Goal: Task Accomplishment & Management: Manage account settings

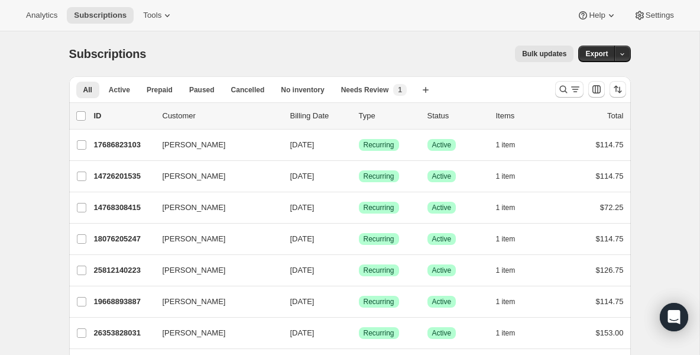
click at [195, 55] on div "Bulk updates" at bounding box center [366, 54] width 413 height 17
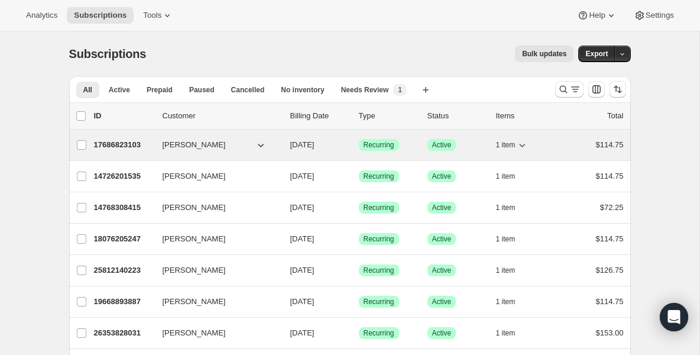
click at [140, 141] on p "17686823103" at bounding box center [123, 145] width 59 height 12
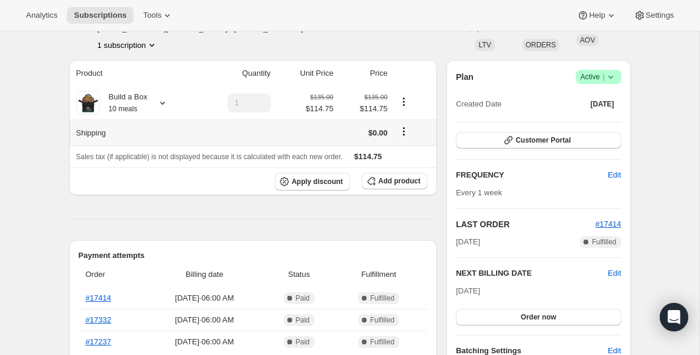
scroll to position [95, 0]
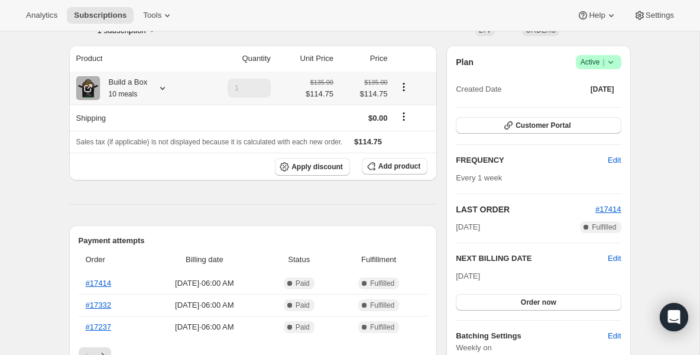
click at [131, 87] on div "Build a Box 10 meals" at bounding box center [124, 88] width 48 height 24
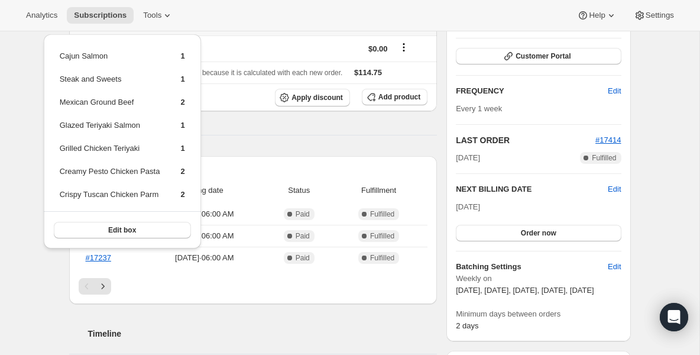
scroll to position [166, 0]
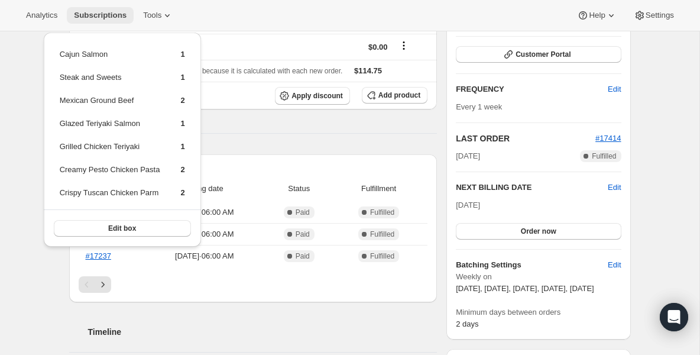
click at [105, 12] on span "Subscriptions" at bounding box center [100, 15] width 53 height 9
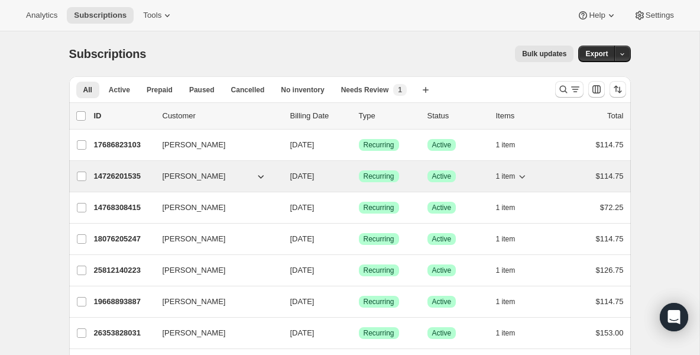
click at [135, 173] on p "14726201535" at bounding box center [123, 176] width 59 height 12
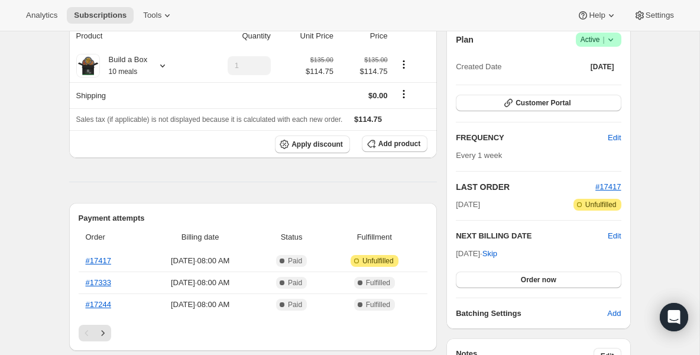
scroll to position [118, 0]
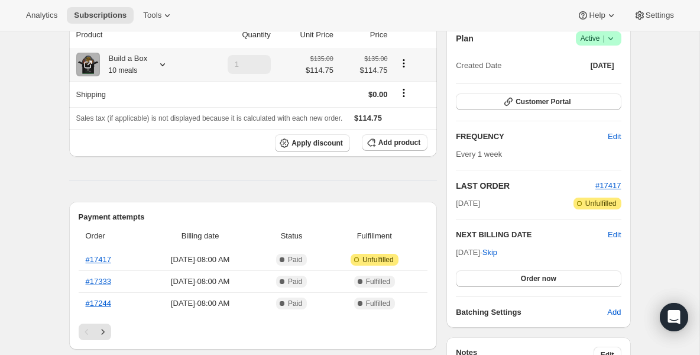
click at [127, 57] on div "Build a Box 10 meals" at bounding box center [124, 65] width 48 height 24
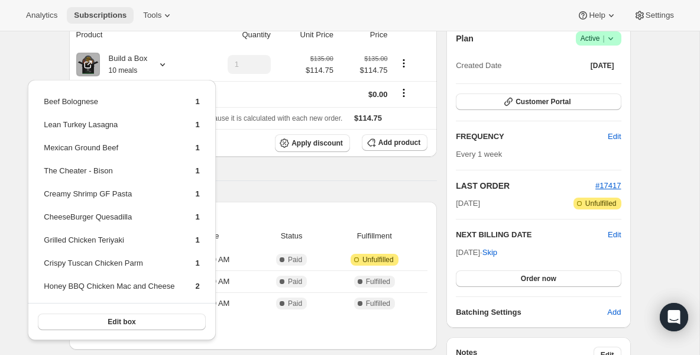
click at [119, 15] on span "Subscriptions" at bounding box center [100, 15] width 53 height 9
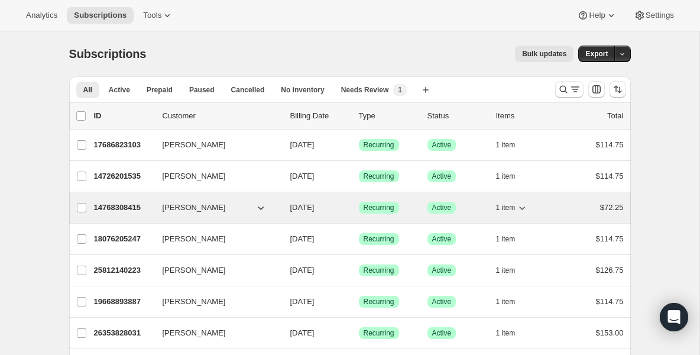
click at [134, 207] on p "14768308415" at bounding box center [123, 208] width 59 height 12
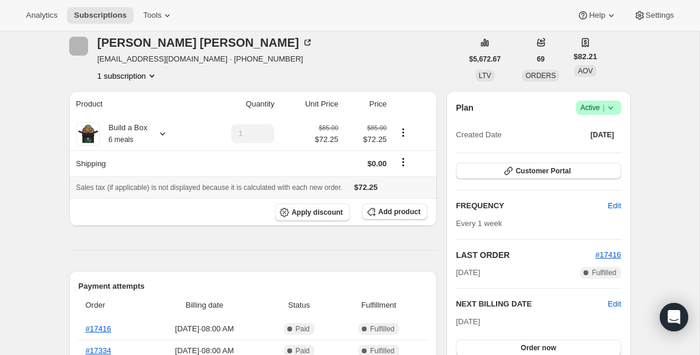
scroll to position [71, 0]
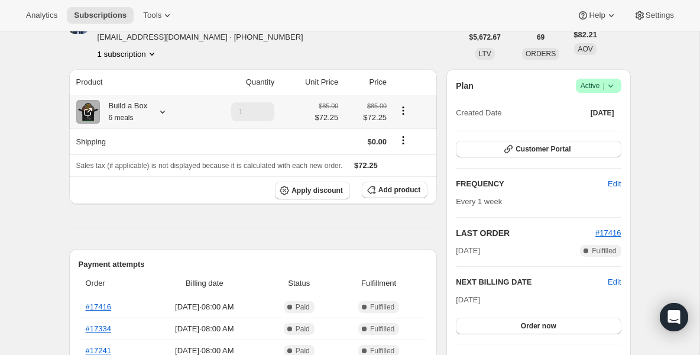
click at [128, 111] on div "Build a Box 6 meals" at bounding box center [124, 112] width 48 height 24
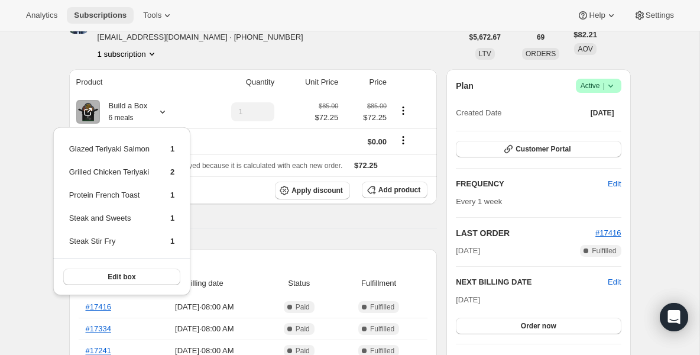
click at [124, 14] on span "Subscriptions" at bounding box center [100, 15] width 53 height 9
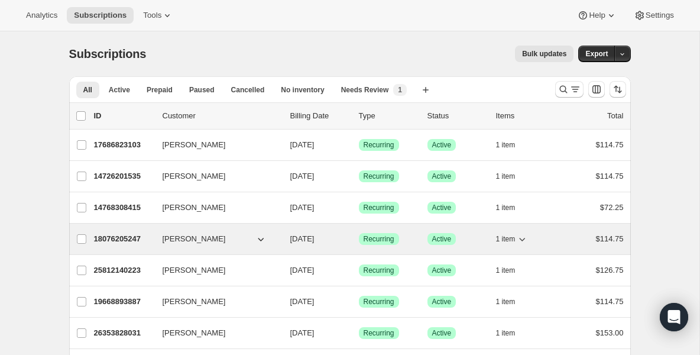
click at [142, 238] on p "18076205247" at bounding box center [123, 239] width 59 height 12
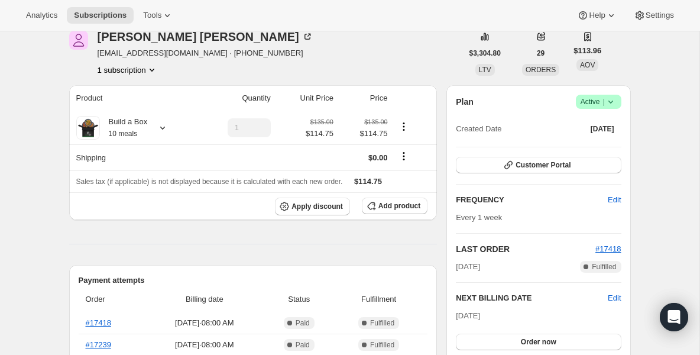
scroll to position [71, 0]
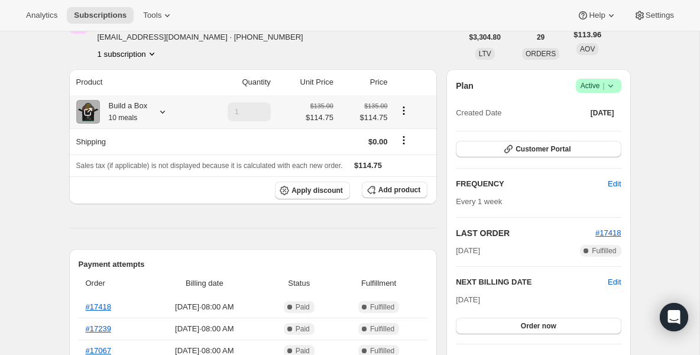
click at [118, 121] on small "10 meals" at bounding box center [123, 118] width 29 height 8
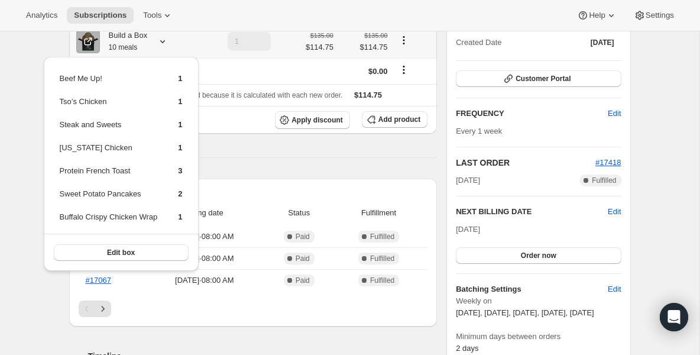
scroll to position [142, 0]
click at [107, 14] on span "Subscriptions" at bounding box center [100, 15] width 53 height 9
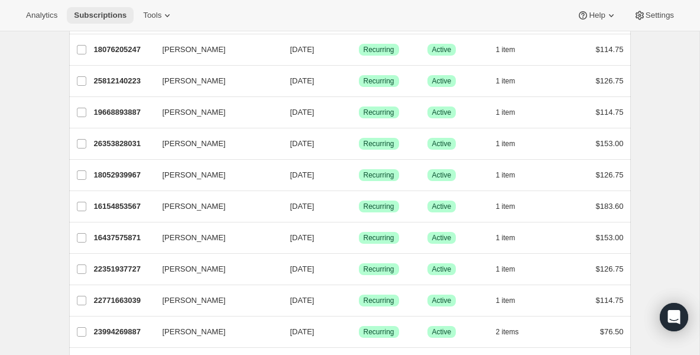
scroll to position [213, 0]
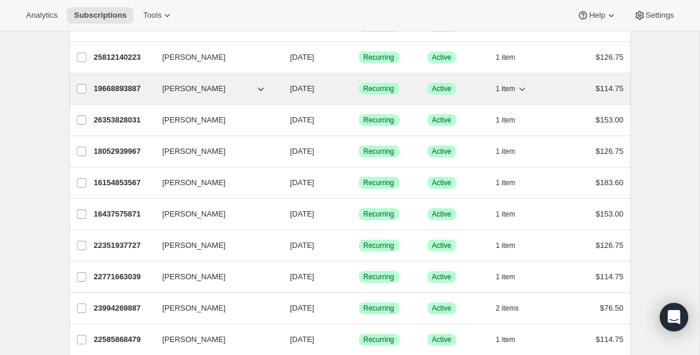
click at [120, 89] on p "19668893887" at bounding box center [123, 89] width 59 height 12
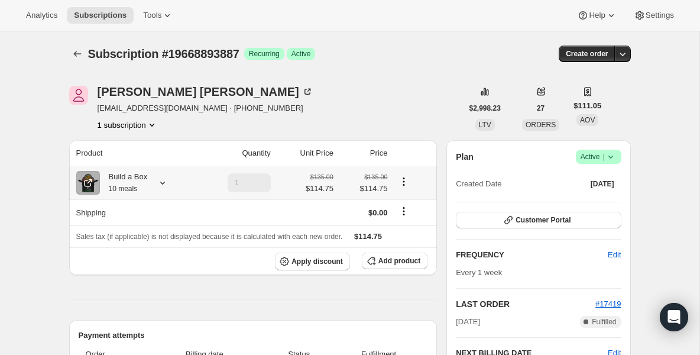
click at [131, 182] on div "Build a Box 10 meals" at bounding box center [124, 183] width 48 height 24
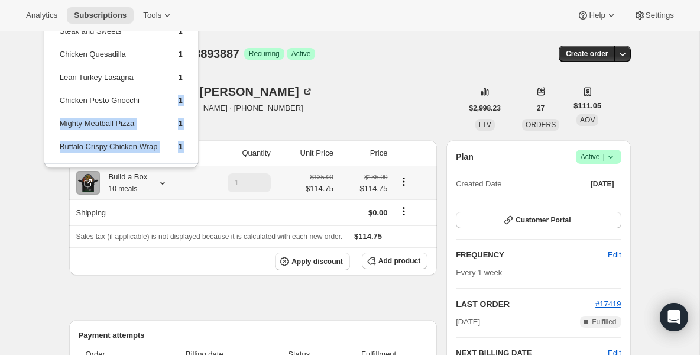
scroll to position [78, 0]
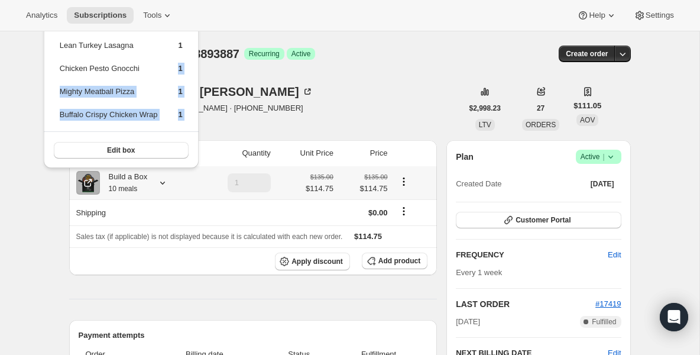
drag, startPoint x: 146, startPoint y: 142, endPoint x: 145, endPoint y: 169, distance: 26.6
click at [145, 169] on div "Carnivor Burger 2 Chicken Sliders 2 Steak and Sweets 1 Chicken Quesadilla 1 Lea…" at bounding box center [121, 85] width 164 height 171
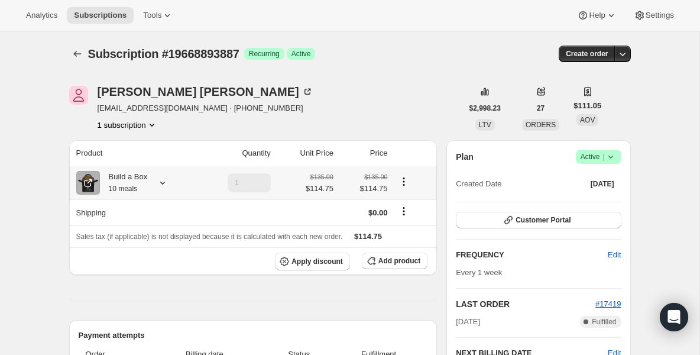
click at [125, 179] on div "Build a Box 10 meals" at bounding box center [124, 183] width 48 height 24
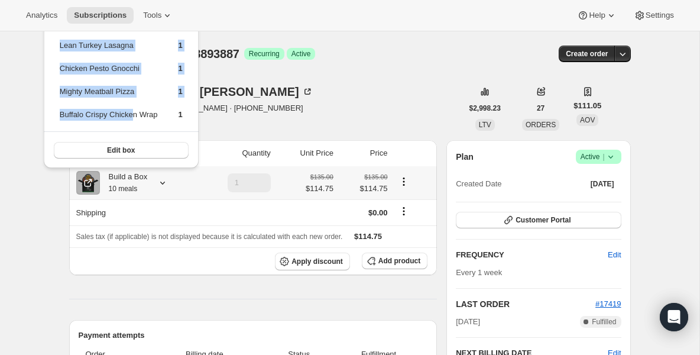
click at [137, 115] on tbody "Carnivor Burger 2 Chicken Sliders 2 Steak and Sweets 1 Chicken Quesadilla 1 Lea…" at bounding box center [121, 38] width 124 height 183
click at [123, 9] on button "Subscriptions" at bounding box center [100, 15] width 67 height 17
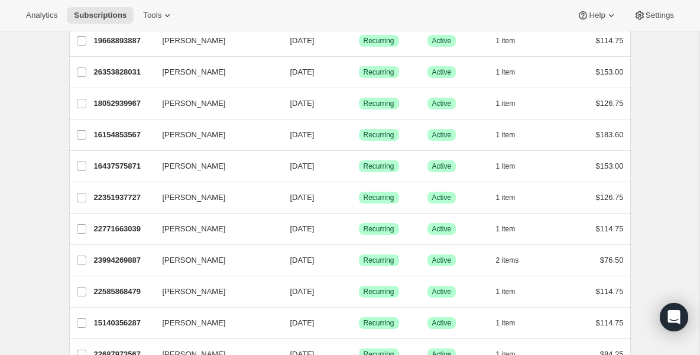
scroll to position [237, 0]
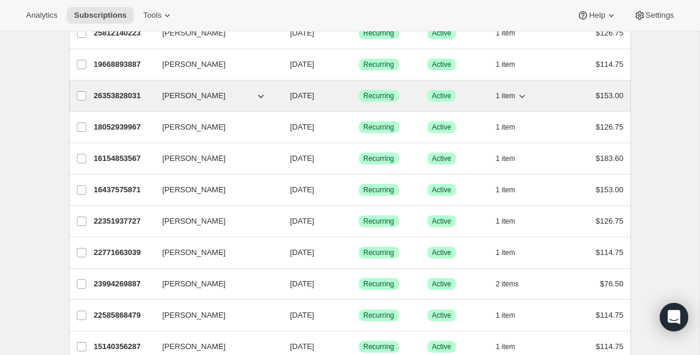
click at [136, 98] on p "26353828031" at bounding box center [123, 96] width 59 height 12
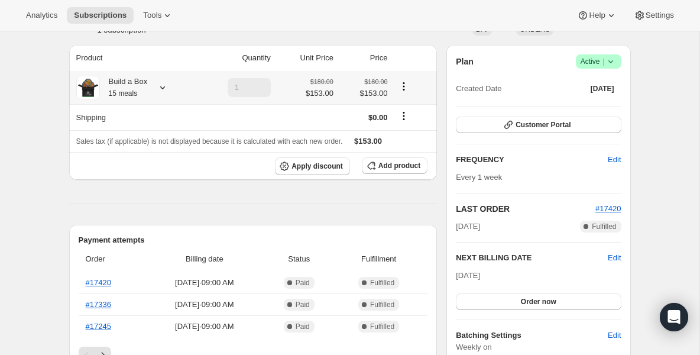
scroll to position [95, 0]
click at [136, 98] on small "15 meals" at bounding box center [123, 94] width 29 height 8
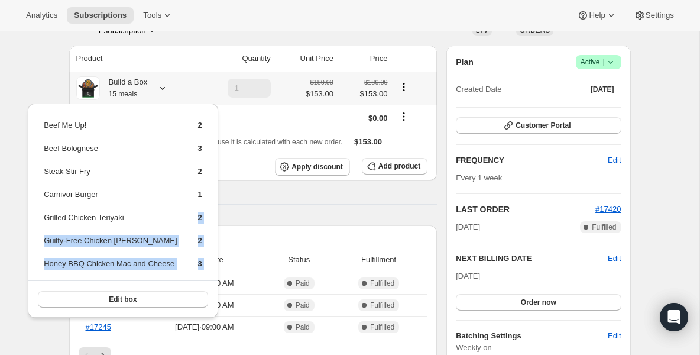
drag, startPoint x: 158, startPoint y: 213, endPoint x: 157, endPoint y: 287, distance: 73.3
click at [158, 288] on div "Beef Me Up! 2 Beef Bolognese 3 Steak Stir Fry 2 Carnivor Burger 1 Grilled Chick…" at bounding box center [123, 210] width 190 height 214
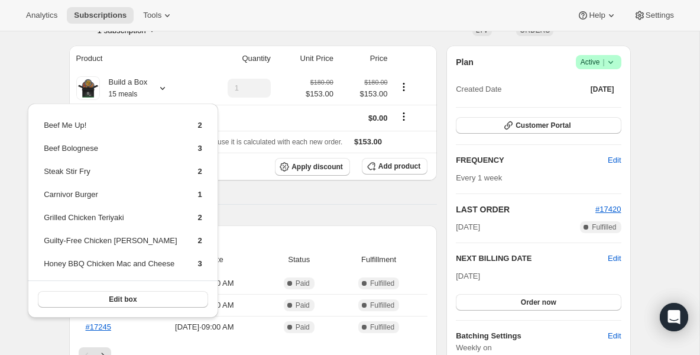
click at [90, 24] on div "Analytics Subscriptions Tools Help Settings" at bounding box center [350, 15] width 700 height 31
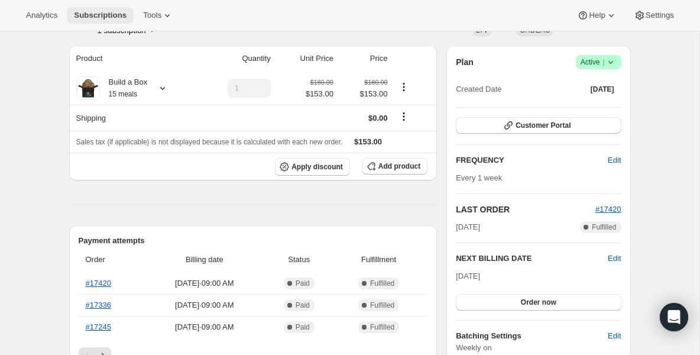
click at [92, 11] on span "Subscriptions" at bounding box center [100, 15] width 53 height 9
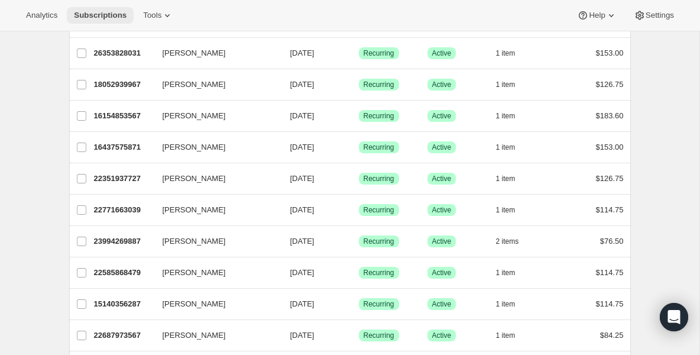
scroll to position [284, 0]
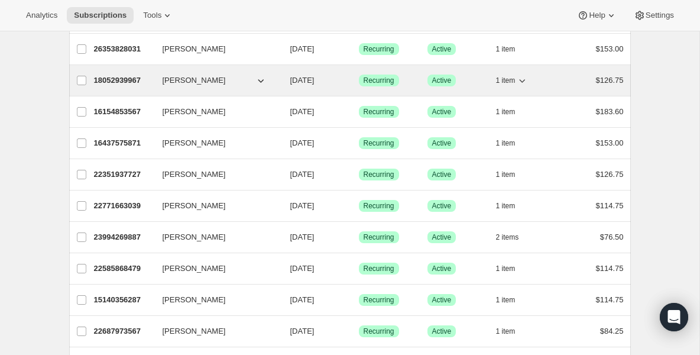
click at [131, 76] on p "18052939967" at bounding box center [123, 80] width 59 height 12
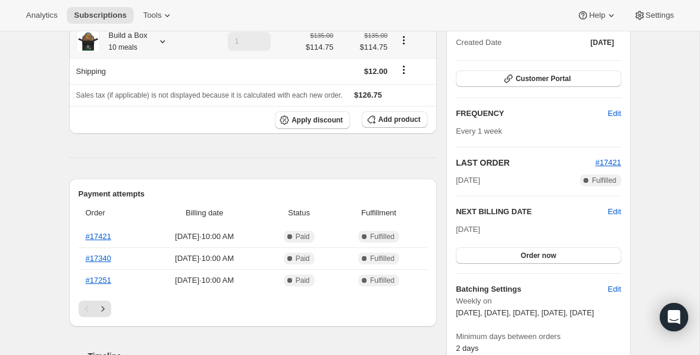
scroll to position [142, 0]
click at [132, 40] on div "Build a Box 10 meals" at bounding box center [124, 41] width 48 height 24
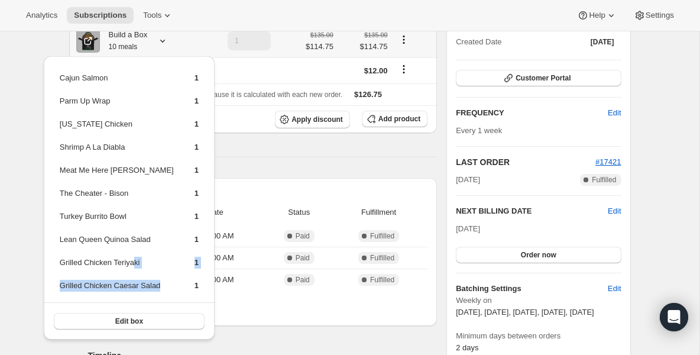
drag, startPoint x: 139, startPoint y: 267, endPoint x: 139, endPoint y: 296, distance: 29.6
click at [139, 296] on tbody "Cajun Salmon 1 Parm Up Wrap 1 [US_STATE] Chicken 1 Shrimp A La Diabla 1 Meat Me…" at bounding box center [129, 186] width 140 height 229
click at [121, 12] on span "Subscriptions" at bounding box center [100, 15] width 53 height 9
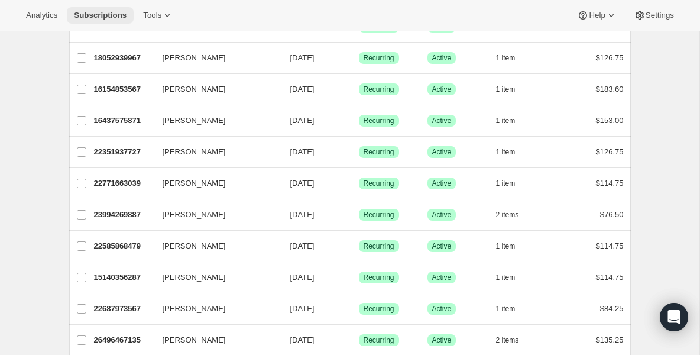
scroll to position [307, 0]
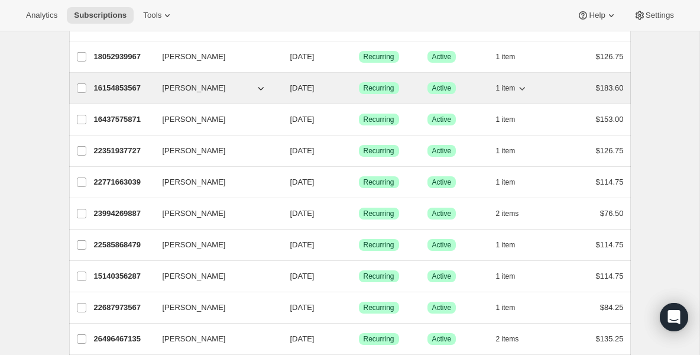
click at [122, 88] on p "16154853567" at bounding box center [123, 88] width 59 height 12
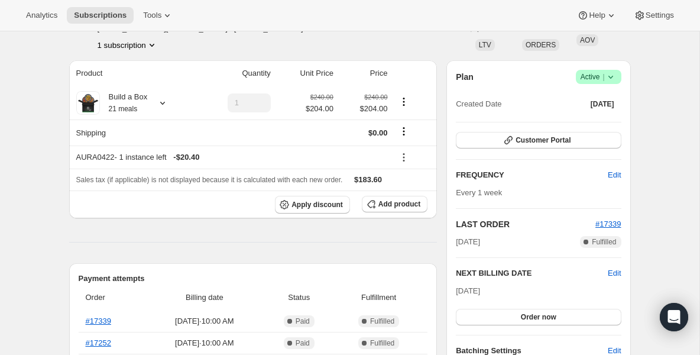
scroll to position [95, 0]
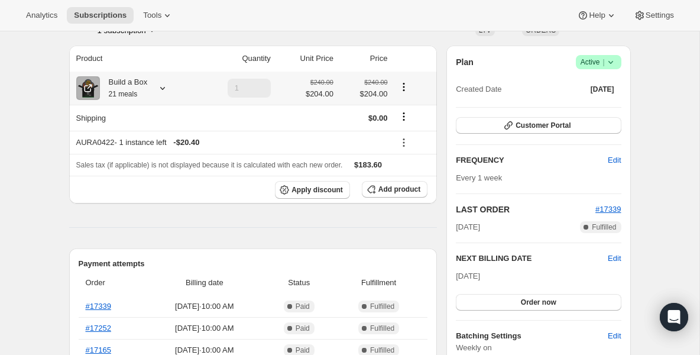
click at [125, 80] on div "Build a Box 21 meals" at bounding box center [124, 88] width 48 height 24
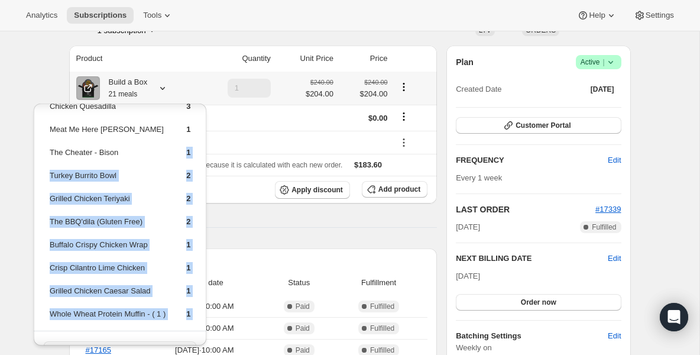
drag, startPoint x: 161, startPoint y: 290, endPoint x: 162, endPoint y: 339, distance: 49.1
click at [162, 340] on div "Korean Beef 1 Turkey Chili 1 Carnivor Burger 1 Tso’s Chicken 1 Steak and Sweets…" at bounding box center [120, 168] width 173 height 399
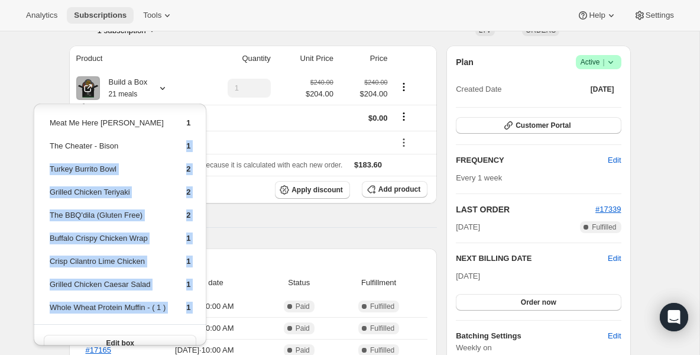
click at [124, 21] on button "Subscriptions" at bounding box center [100, 15] width 67 height 17
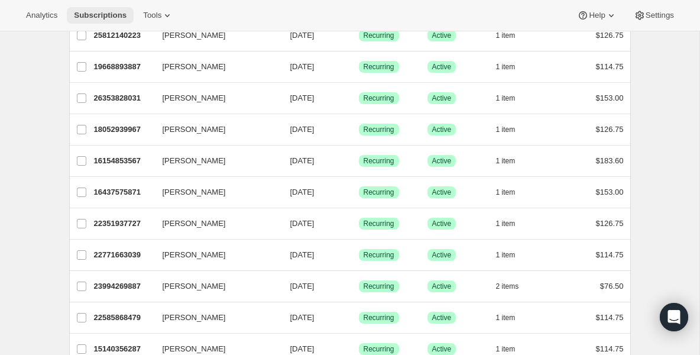
scroll to position [237, 0]
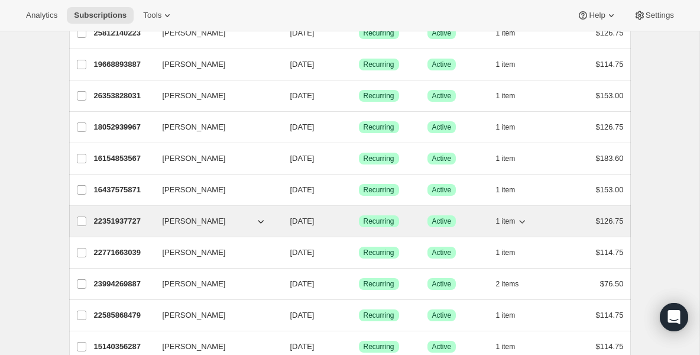
click at [128, 225] on p "22351937727" at bounding box center [123, 221] width 59 height 12
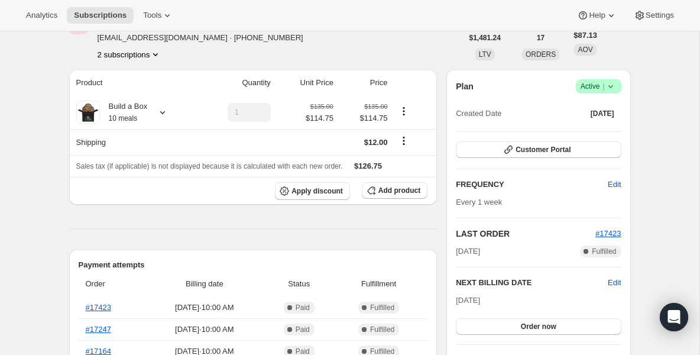
scroll to position [71, 0]
click at [132, 111] on div "Build a Box 10 meals" at bounding box center [124, 112] width 48 height 24
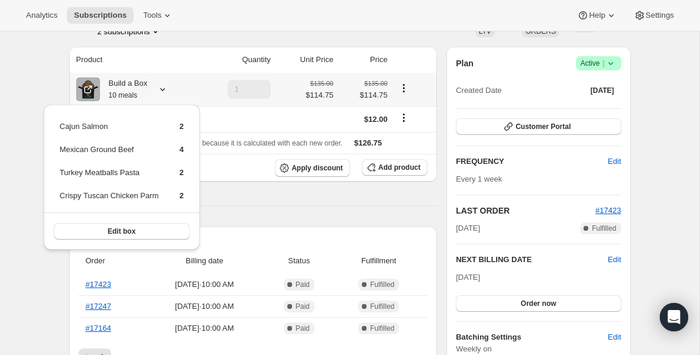
scroll to position [95, 0]
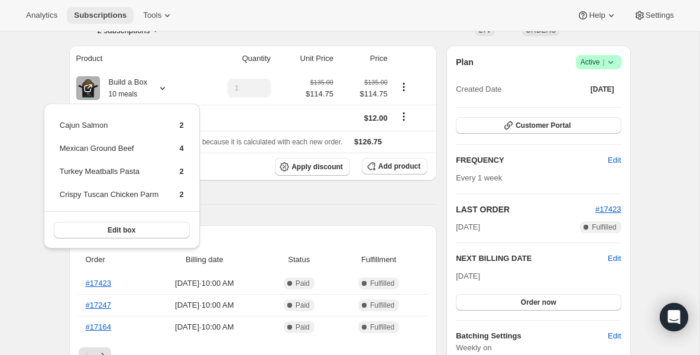
click at [121, 11] on span "Subscriptions" at bounding box center [100, 15] width 53 height 9
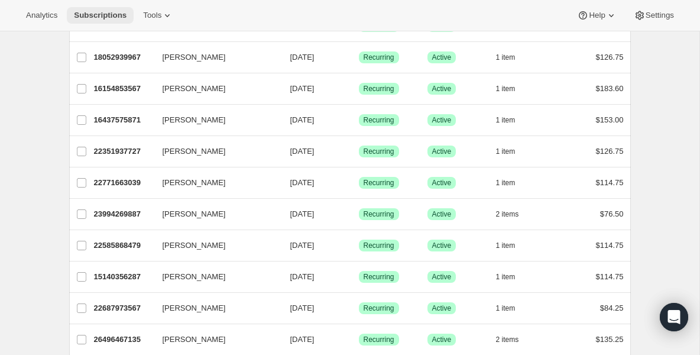
scroll to position [308, 0]
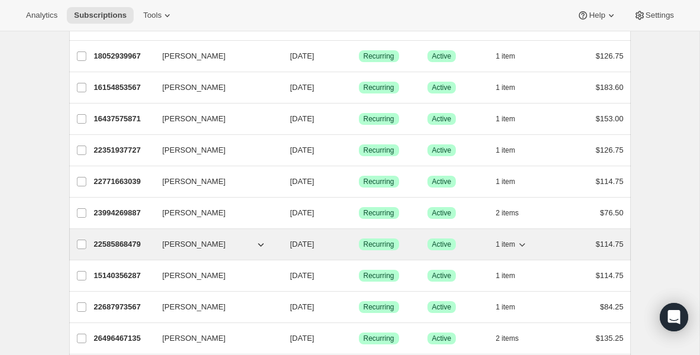
click at [129, 242] on p "22585868479" at bounding box center [123, 244] width 59 height 12
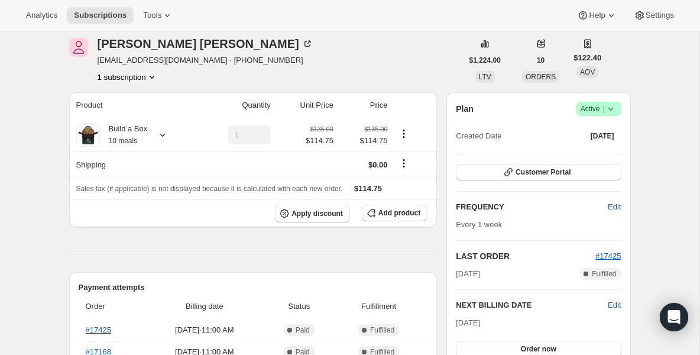
scroll to position [71, 0]
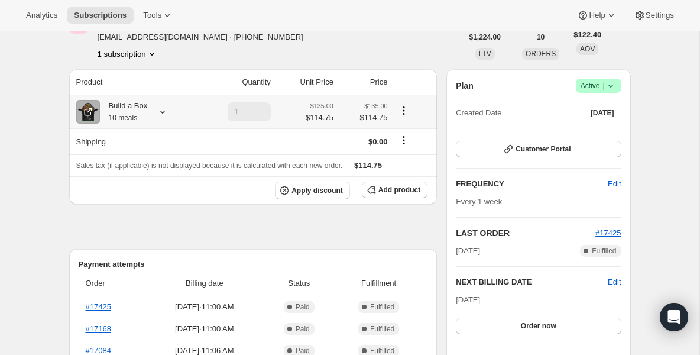
click at [129, 108] on div "Build a Box 10 meals" at bounding box center [124, 112] width 48 height 24
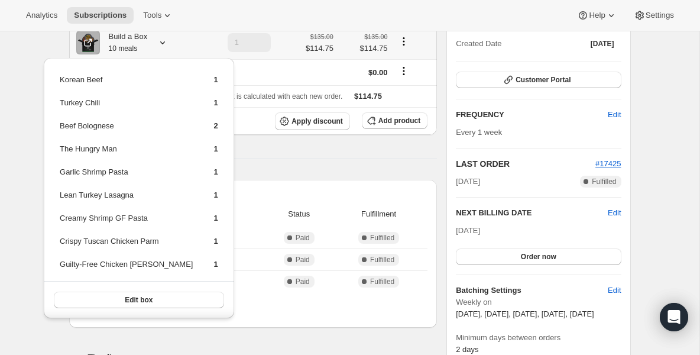
scroll to position [142, 0]
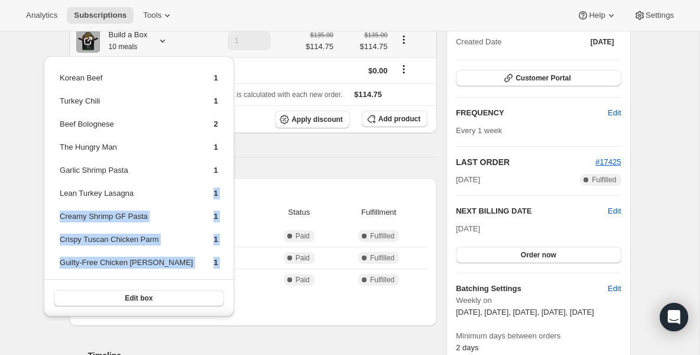
drag, startPoint x: 159, startPoint y: 196, endPoint x: 164, endPoint y: 278, distance: 82.3
click at [164, 278] on div "Korean Beef 1 Turkey Chili 1 Beef Bolognese 2 The Hungry Man [DEMOGRAPHIC_DATA]…" at bounding box center [139, 186] width 190 height 260
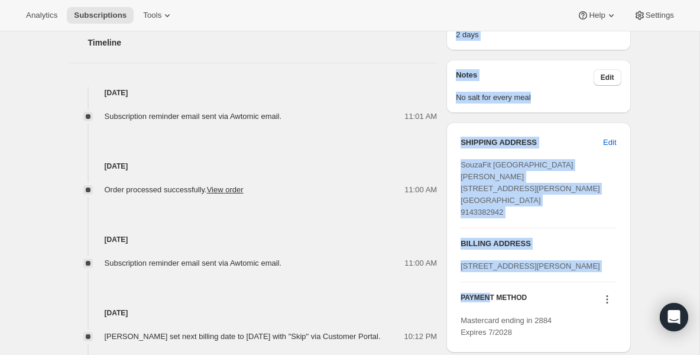
drag, startPoint x: 488, startPoint y: 267, endPoint x: 488, endPoint y: 391, distance: 123.6
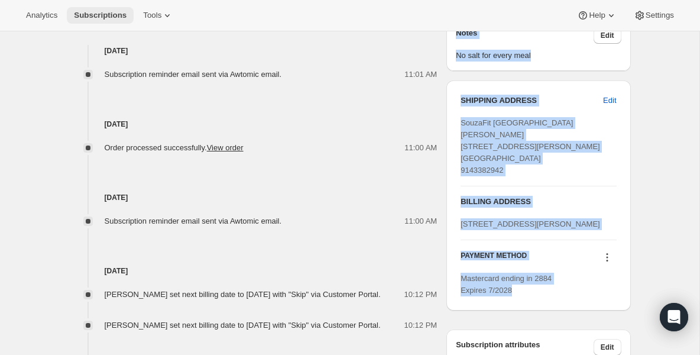
click at [105, 12] on span "Subscriptions" at bounding box center [100, 15] width 53 height 9
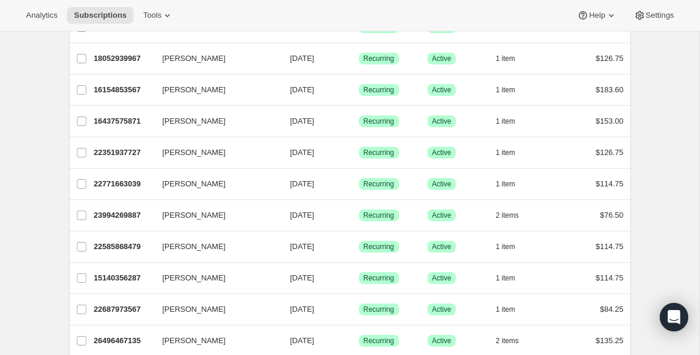
scroll to position [307, 0]
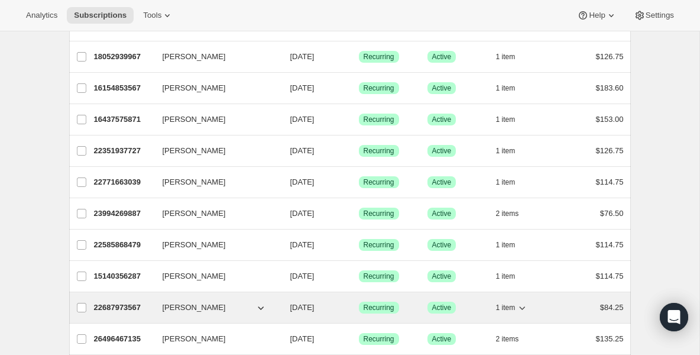
click at [147, 300] on div "22687973567 [PERSON_NAME] [DATE] Success Recurring Success Active 1 item $84.25" at bounding box center [359, 307] width 530 height 17
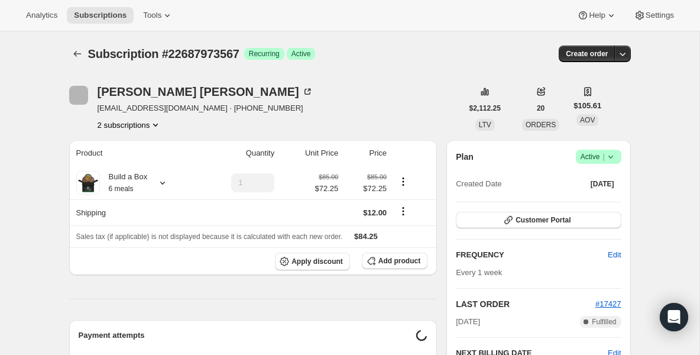
scroll to position [24, 0]
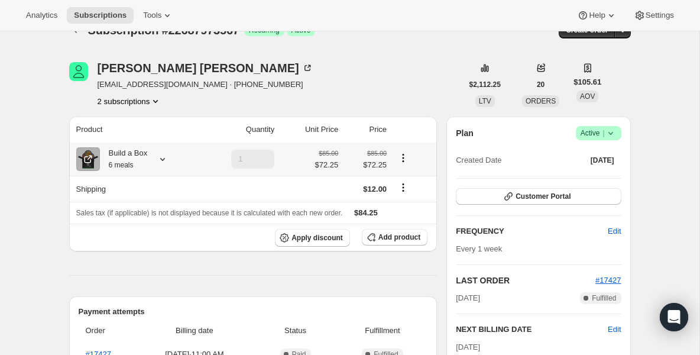
click at [140, 148] on div "Build a Box 6 meals" at bounding box center [124, 159] width 48 height 24
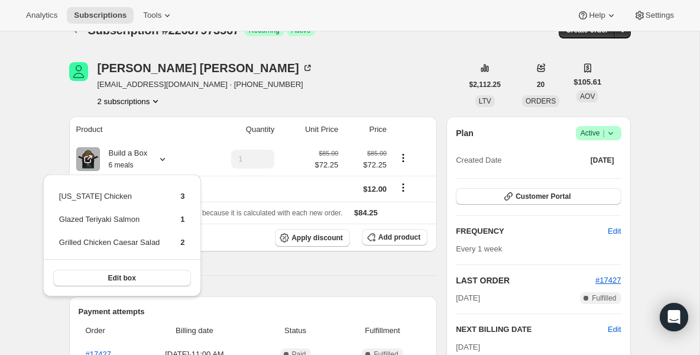
click at [121, 24] on div "Analytics Subscriptions Tools Help Settings" at bounding box center [350, 15] width 700 height 31
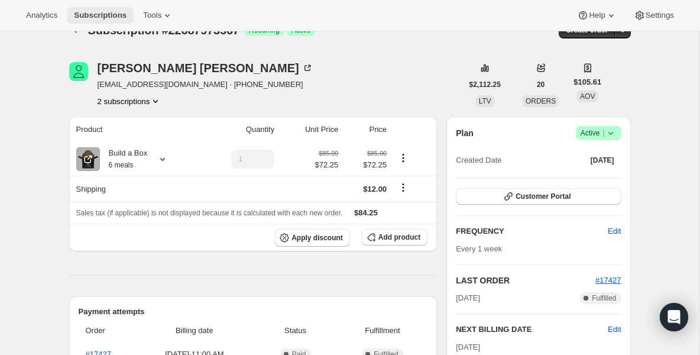
click at [117, 15] on span "Subscriptions" at bounding box center [100, 15] width 53 height 9
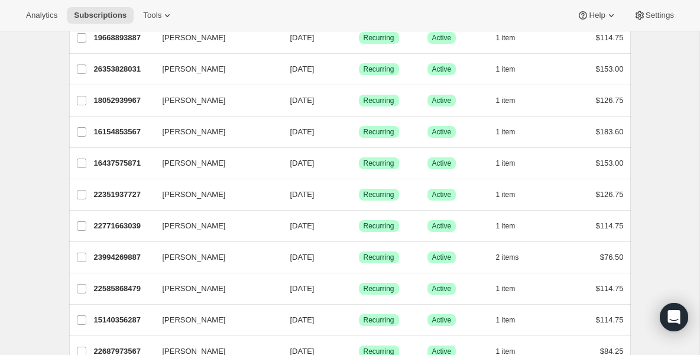
scroll to position [284, 0]
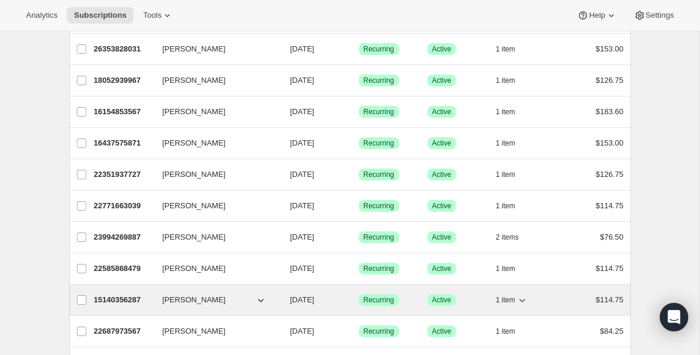
click at [132, 298] on p "15140356287" at bounding box center [123, 300] width 59 height 12
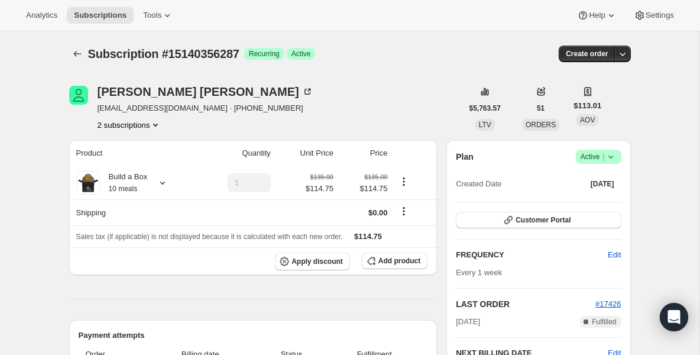
click at [115, 187] on small "10 meals" at bounding box center [123, 188] width 29 height 8
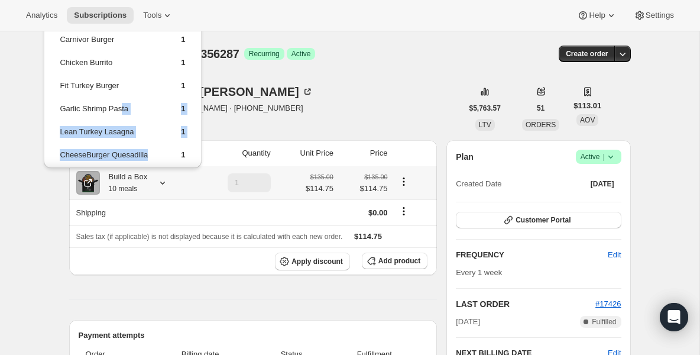
scroll to position [124, 0]
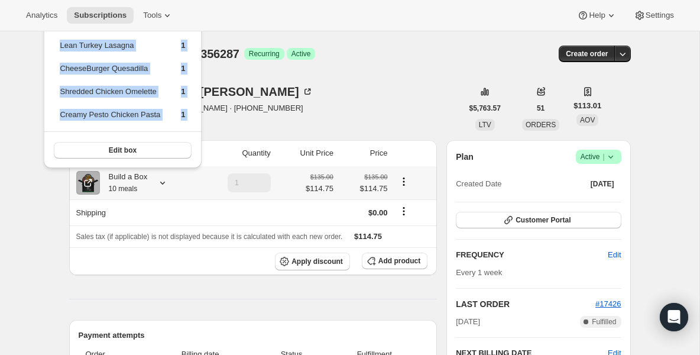
drag, startPoint x: 124, startPoint y: 144, endPoint x: 122, endPoint y: 168, distance: 24.3
click at [123, 169] on div "Cajun Salmon 1 Turkey Chili 1 Carnivor Burger 1 Chicken Burrito 1 Fit Turkey Bu…" at bounding box center [122, 85] width 167 height 171
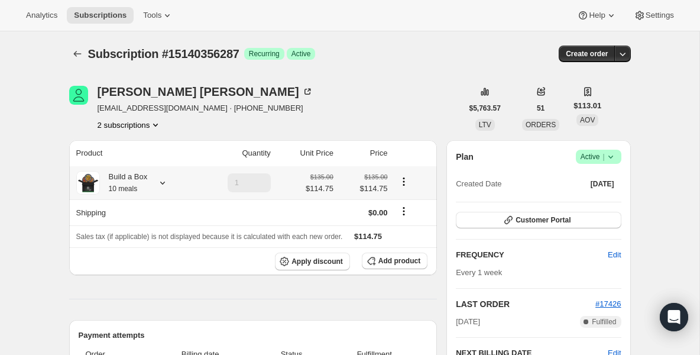
click at [125, 171] on div "Build a Box 10 meals" at bounding box center [124, 183] width 48 height 24
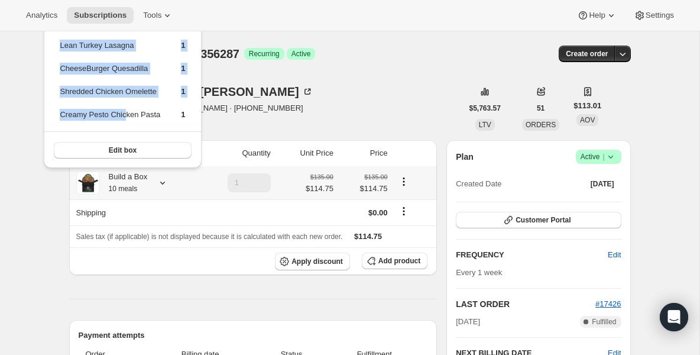
drag, startPoint x: 122, startPoint y: 101, endPoint x: 129, endPoint y: 118, distance: 18.0
click at [129, 118] on tbody "Cajun Salmon 1 Turkey Chili 1 Carnivor Burger 1 Chicken Burrito 1 Fit Turkey Bu…" at bounding box center [122, 15] width 127 height 229
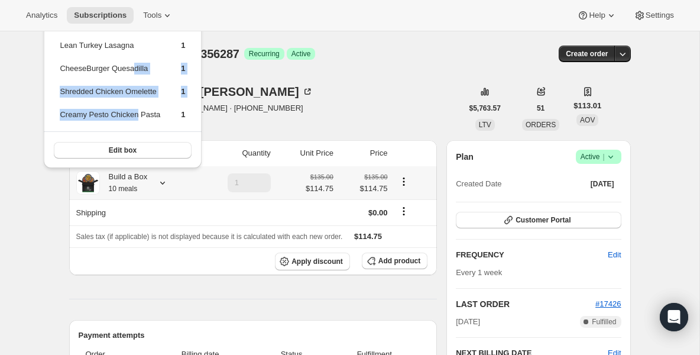
drag, startPoint x: 137, startPoint y: 67, endPoint x: 138, endPoint y: 116, distance: 48.5
click at [139, 116] on tbody "Cajun Salmon 1 Turkey Chili 1 Carnivor Burger 1 Chicken Burrito 1 Fit Turkey Bu…" at bounding box center [122, 15] width 127 height 229
click at [103, 12] on span "Subscriptions" at bounding box center [100, 15] width 53 height 9
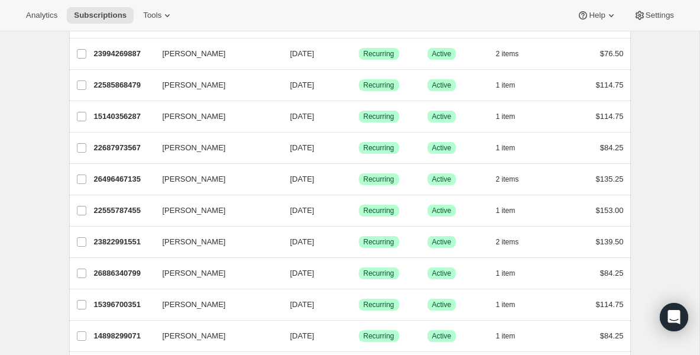
scroll to position [473, 0]
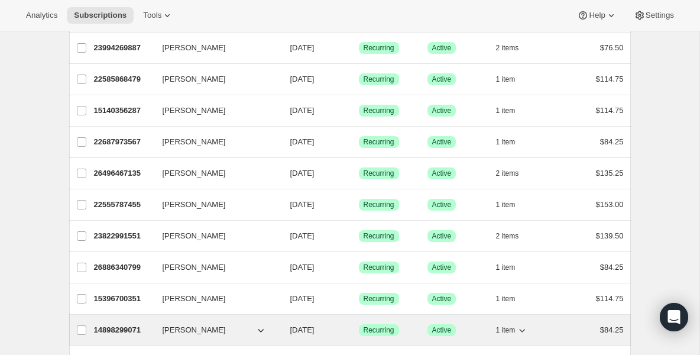
click at [134, 323] on div "14898299071 [PERSON_NAME] [DATE] Success Recurring Success Active 1 item $84.25" at bounding box center [359, 330] width 530 height 17
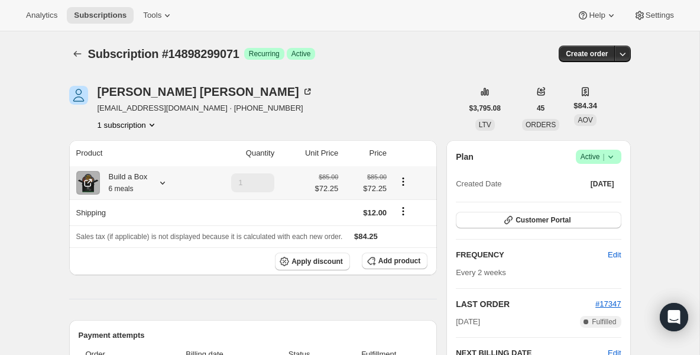
click at [129, 184] on div "Build a Box 6 meals" at bounding box center [124, 183] width 48 height 24
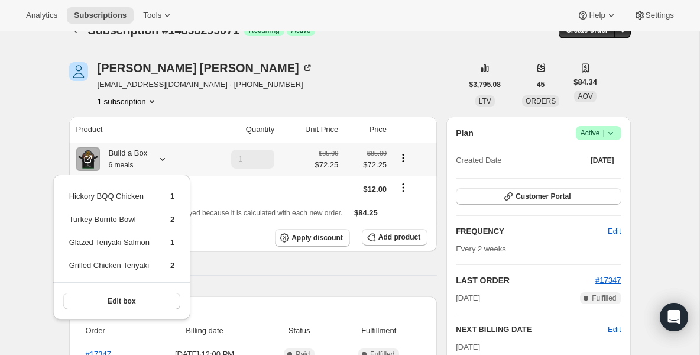
scroll to position [47, 0]
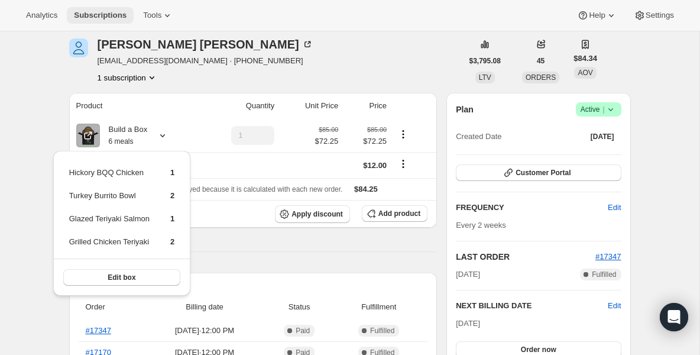
click at [102, 19] on span "Subscriptions" at bounding box center [100, 15] width 53 height 9
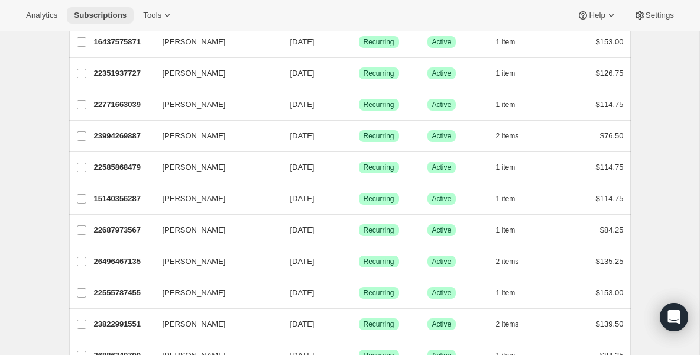
scroll to position [403, 0]
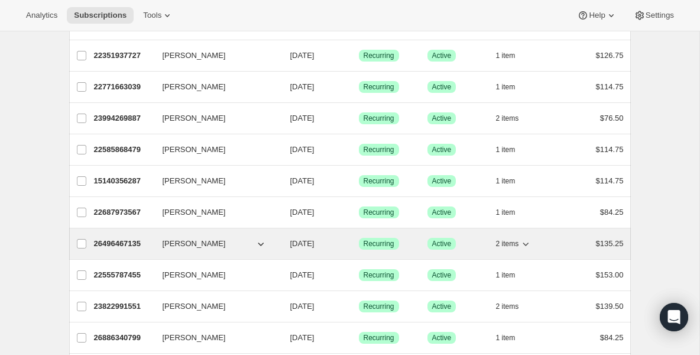
click at [130, 244] on p "26496467135" at bounding box center [123, 244] width 59 height 12
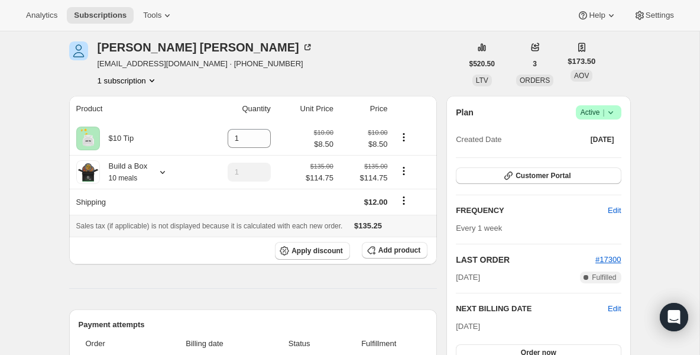
scroll to position [47, 0]
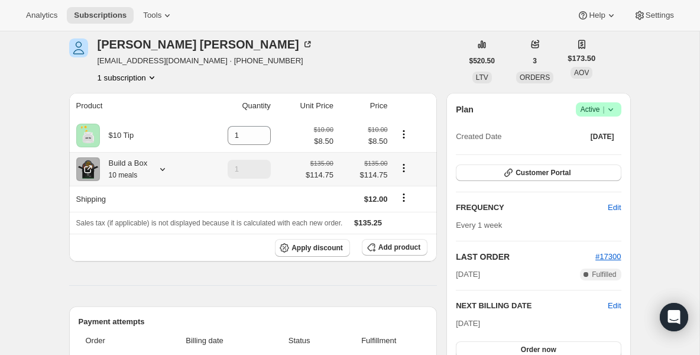
click at [125, 169] on div "Build a Box 10 meals" at bounding box center [124, 169] width 48 height 24
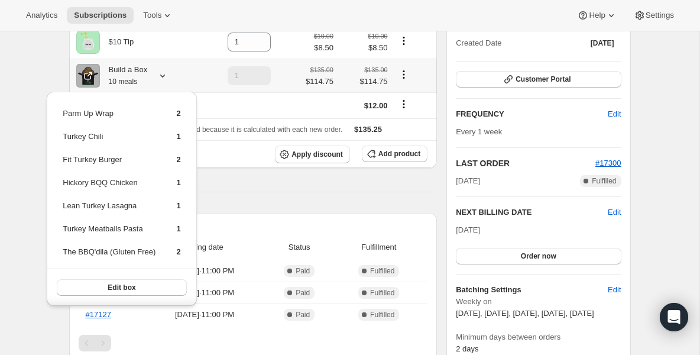
scroll to position [142, 0]
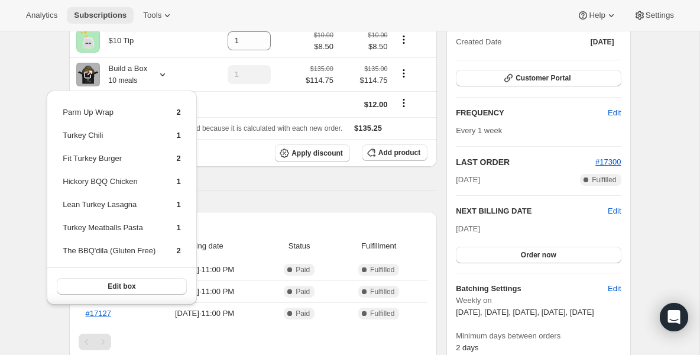
click at [113, 12] on span "Subscriptions" at bounding box center [100, 15] width 53 height 9
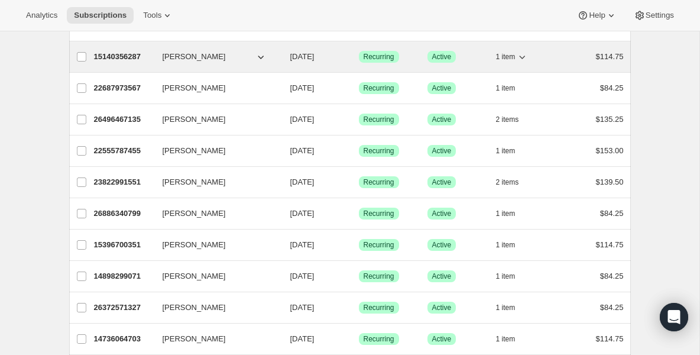
scroll to position [544, 0]
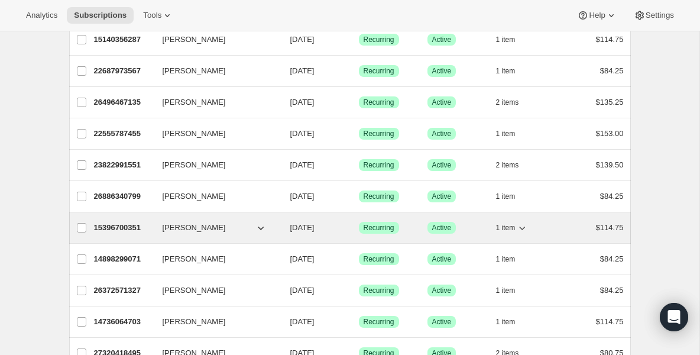
click at [137, 230] on p "15396700351" at bounding box center [123, 228] width 59 height 12
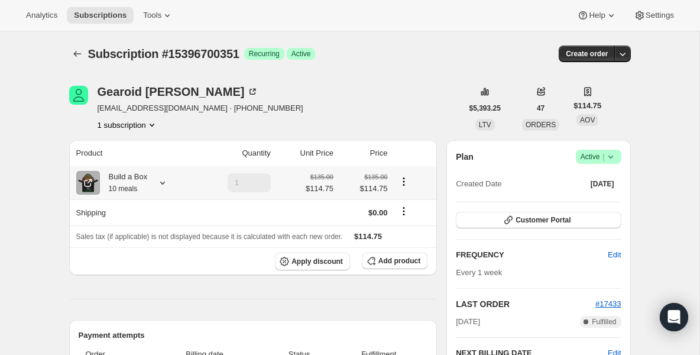
click at [114, 188] on small "10 meals" at bounding box center [123, 188] width 29 height 8
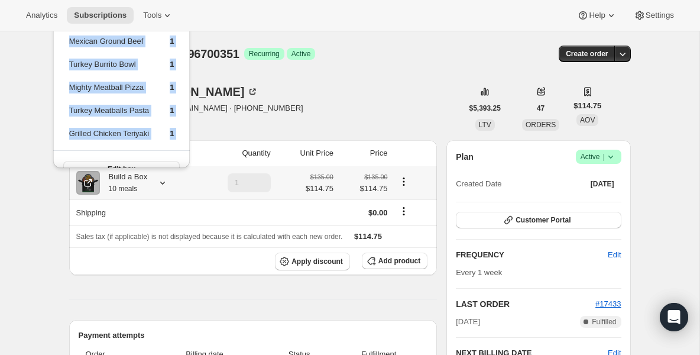
drag, startPoint x: 142, startPoint y: 93, endPoint x: 140, endPoint y: 163, distance: 69.2
click at [140, 163] on div "Turkey Chili 2 Chicken Tacos 1 Carnivor Burger 1 Steak and Sweets 1 Mexican Gro…" at bounding box center [121, 57] width 137 height 260
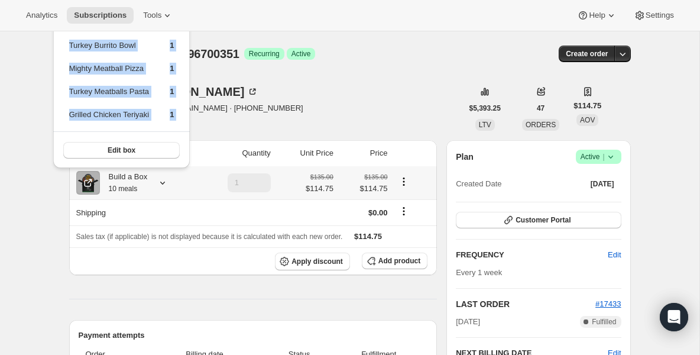
click at [160, 79] on td "1" at bounding box center [163, 73] width 24 height 22
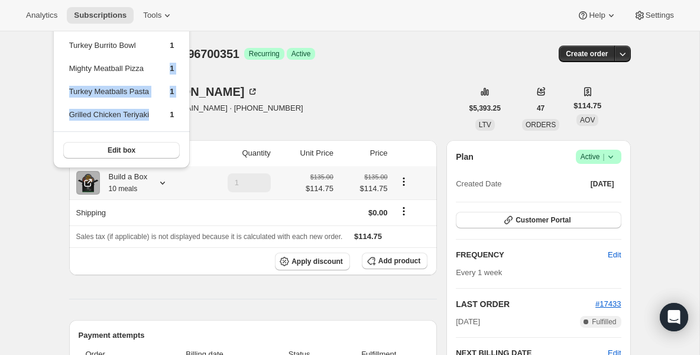
drag, startPoint x: 152, startPoint y: 71, endPoint x: 150, endPoint y: 122, distance: 51.5
click at [150, 123] on tbody "Turkey Chili 2 Chicken Tacos 1 Carnivor Burger 1 Steak and Sweets 1 Mexican Gro…" at bounding box center [122, 27] width 106 height 206
click at [103, 11] on span "Subscriptions" at bounding box center [100, 15] width 53 height 9
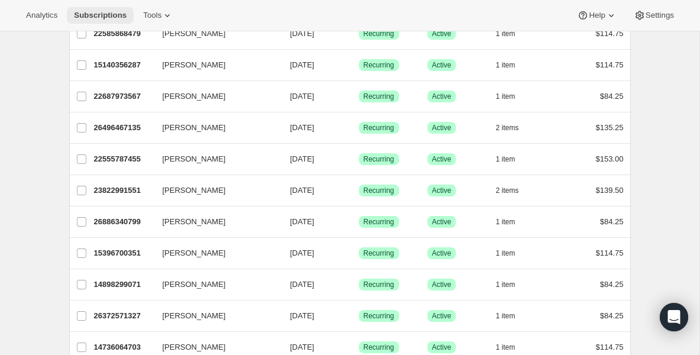
scroll to position [521, 0]
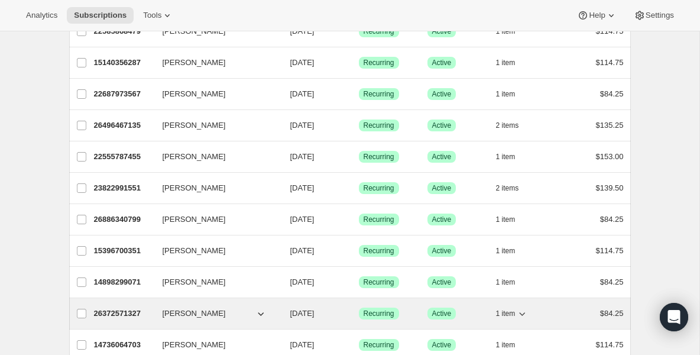
click at [127, 317] on p "26372571327" at bounding box center [123, 313] width 59 height 12
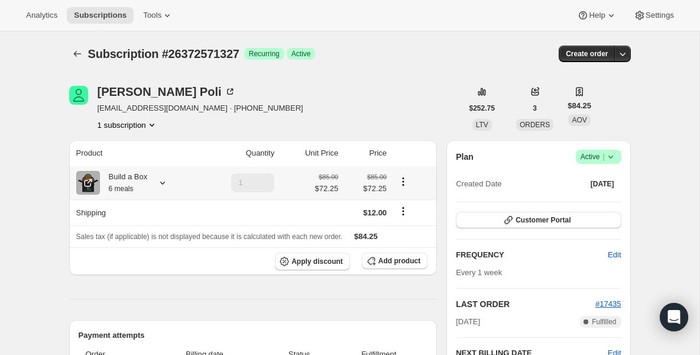
click at [133, 178] on div "Build a Box 6 meals" at bounding box center [124, 183] width 48 height 24
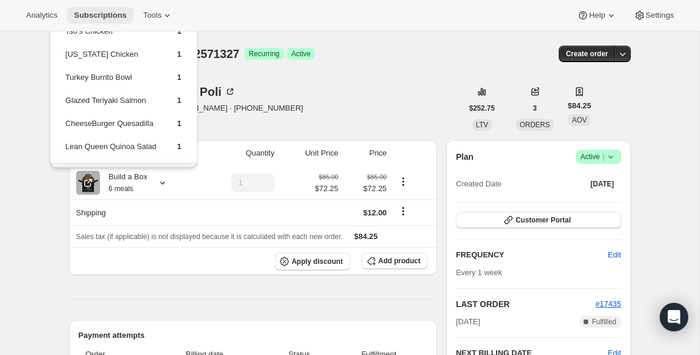
click at [116, 15] on span "Subscriptions" at bounding box center [100, 15] width 53 height 9
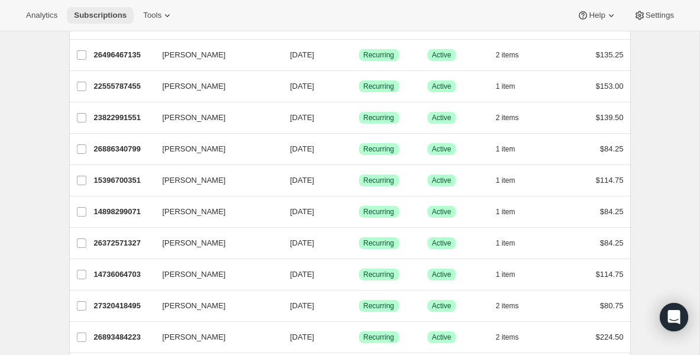
scroll to position [615, 0]
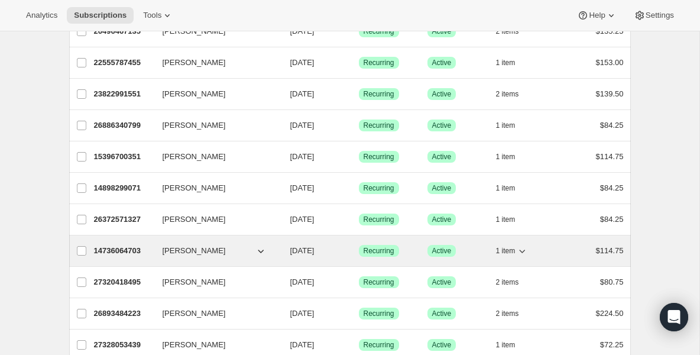
click at [137, 248] on p "14736064703" at bounding box center [123, 251] width 59 height 12
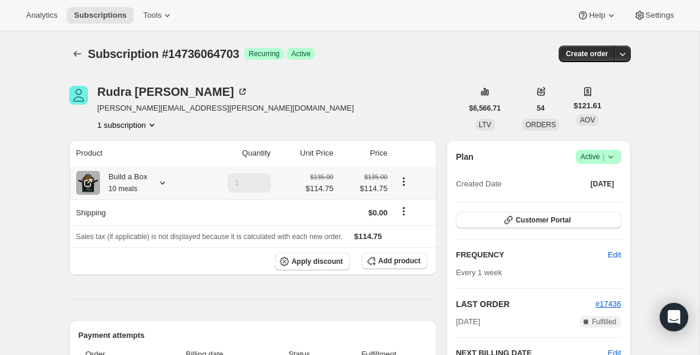
click at [125, 188] on small "10 meals" at bounding box center [123, 188] width 29 height 8
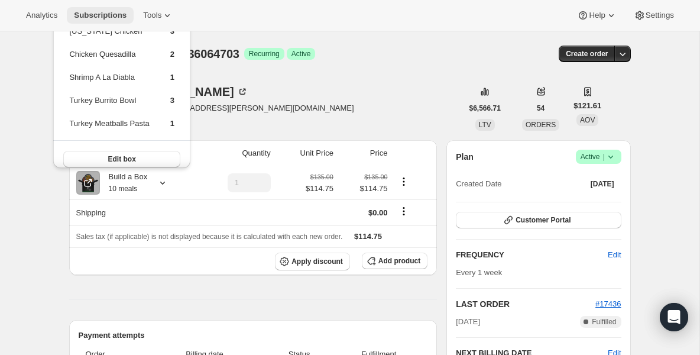
click at [96, 21] on button "Subscriptions" at bounding box center [100, 15] width 67 height 17
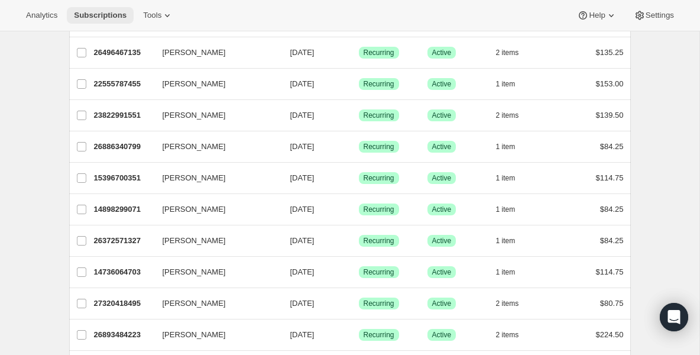
scroll to position [615, 0]
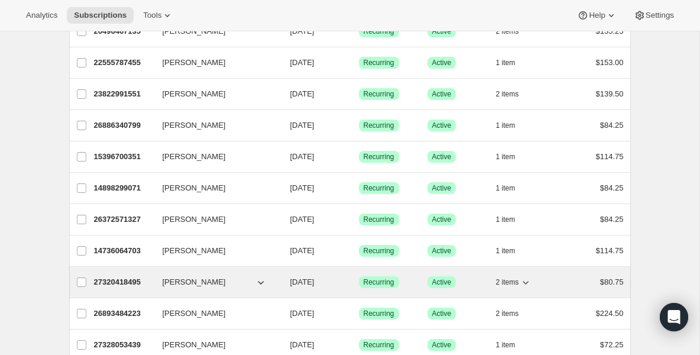
click at [117, 280] on p "27320418495" at bounding box center [123, 282] width 59 height 12
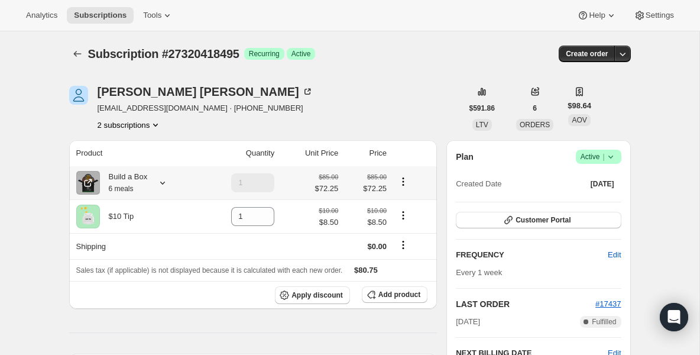
click at [123, 190] on small "6 meals" at bounding box center [121, 188] width 25 height 8
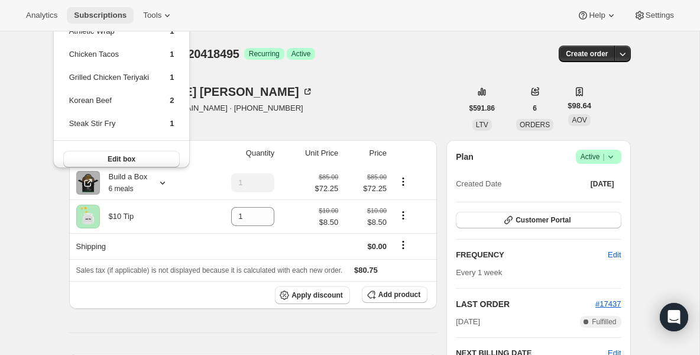
click at [105, 14] on span "Subscriptions" at bounding box center [100, 15] width 53 height 9
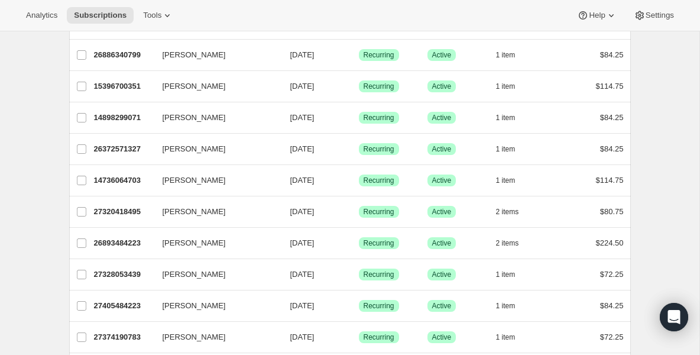
scroll to position [686, 0]
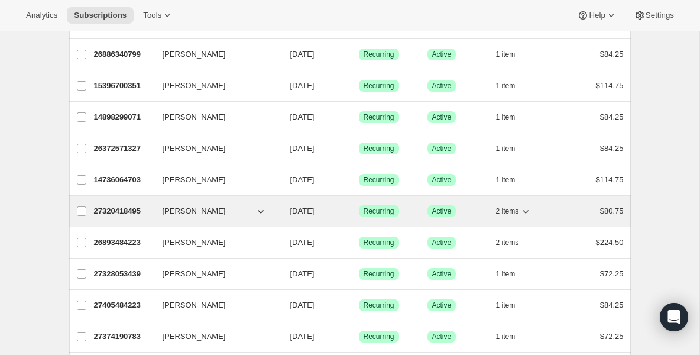
click at [141, 211] on p "27320418495" at bounding box center [123, 211] width 59 height 12
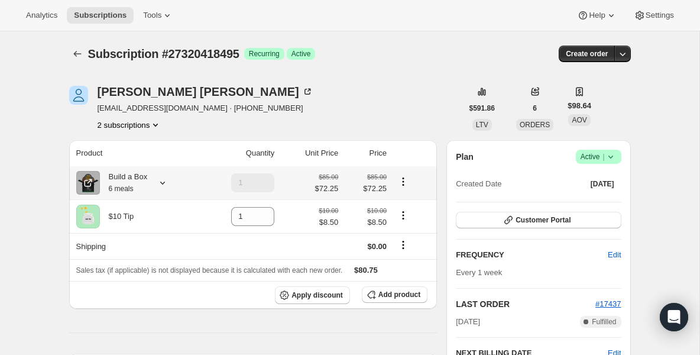
click at [119, 178] on div "Build a Box 6 meals" at bounding box center [124, 183] width 48 height 24
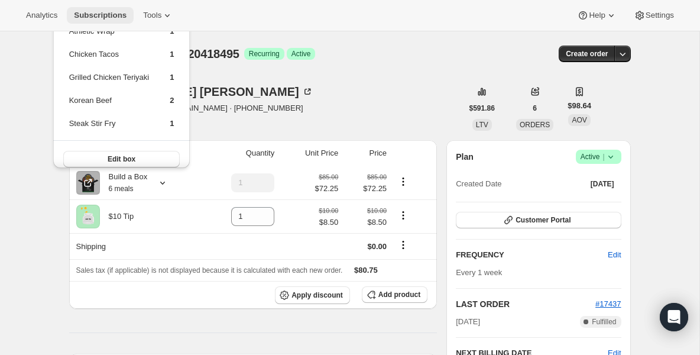
click at [98, 13] on span "Subscriptions" at bounding box center [100, 15] width 53 height 9
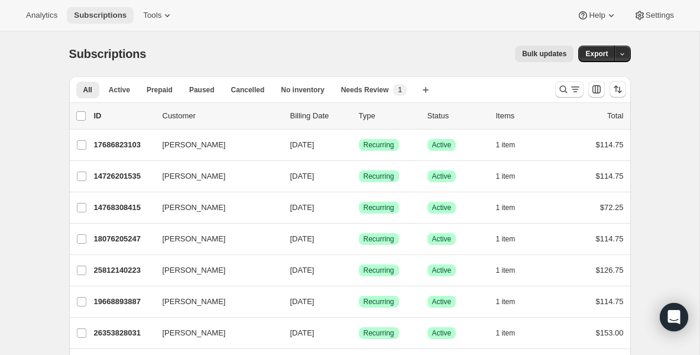
click at [119, 14] on span "Subscriptions" at bounding box center [100, 15] width 53 height 9
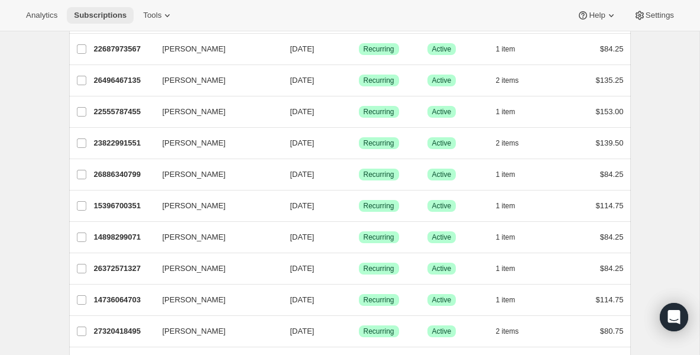
scroll to position [568, 0]
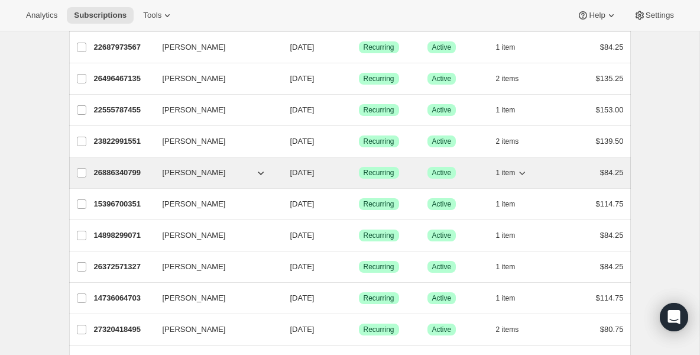
click at [150, 165] on div "26886340799 [PERSON_NAME] [DATE] Success Recurring Success Active 1 item $84.25" at bounding box center [359, 172] width 530 height 17
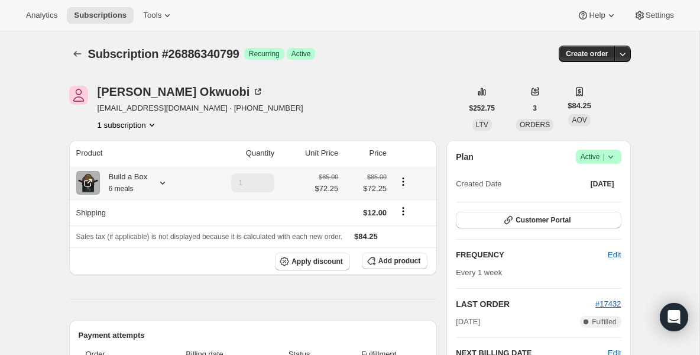
click at [117, 177] on div "Build a Box 6 meals" at bounding box center [124, 183] width 48 height 24
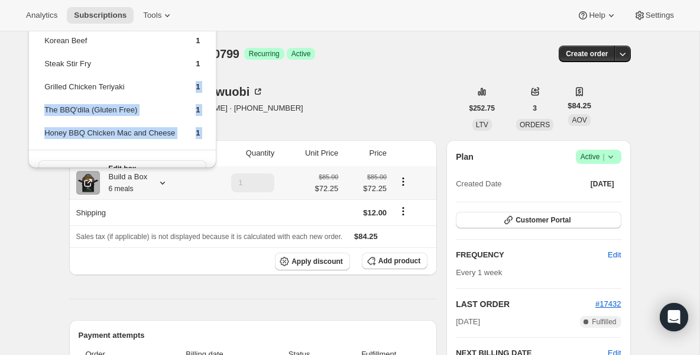
scroll to position [32, 0]
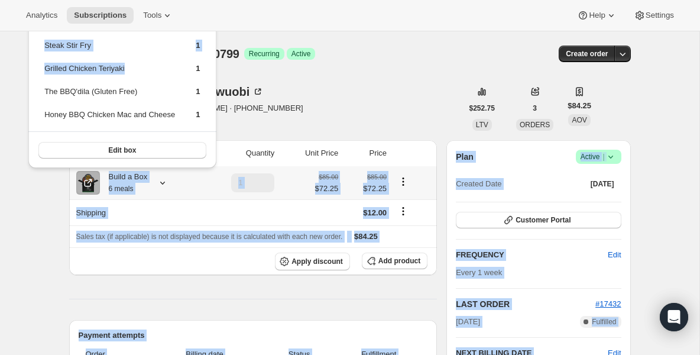
drag, startPoint x: 164, startPoint y: 112, endPoint x: 161, endPoint y: 171, distance: 59.2
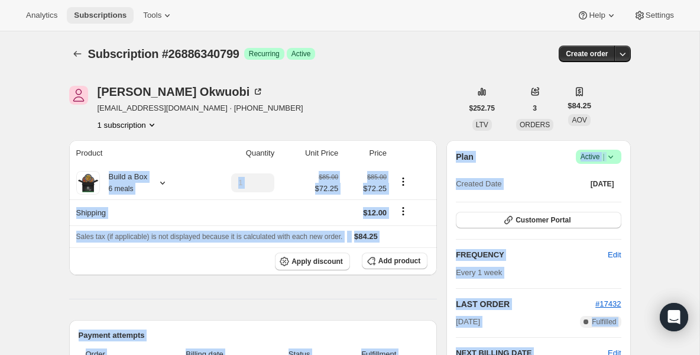
click at [83, 17] on span "Subscriptions" at bounding box center [100, 15] width 53 height 9
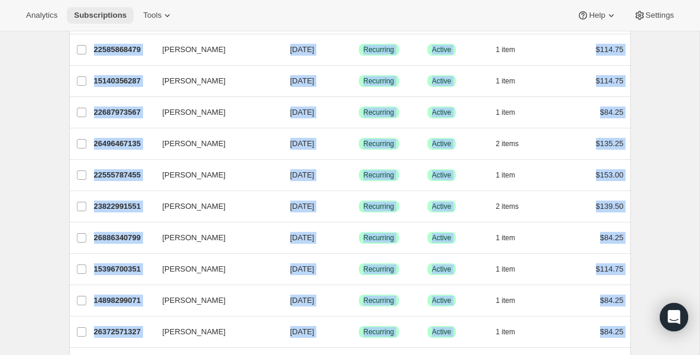
scroll to position [521, 0]
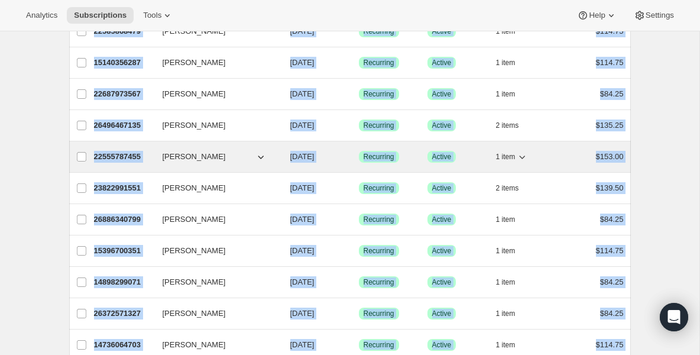
click at [125, 160] on p "22555787455" at bounding box center [123, 157] width 59 height 12
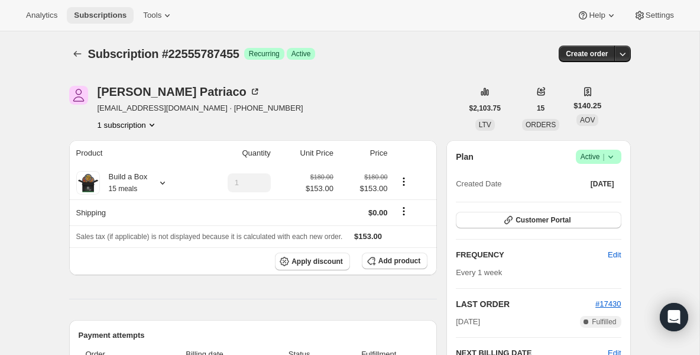
click at [115, 17] on span "Subscriptions" at bounding box center [100, 15] width 53 height 9
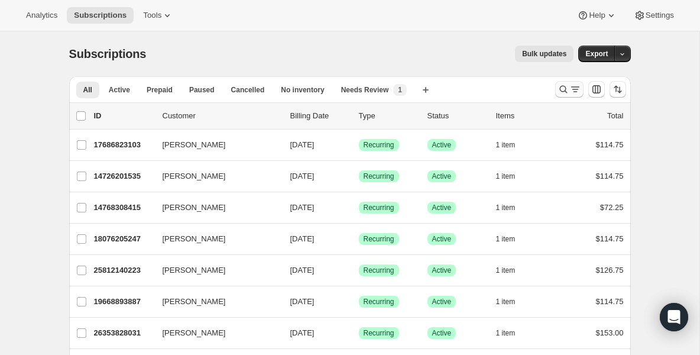
click at [556, 89] on button "Search and filter results" at bounding box center [569, 89] width 28 height 17
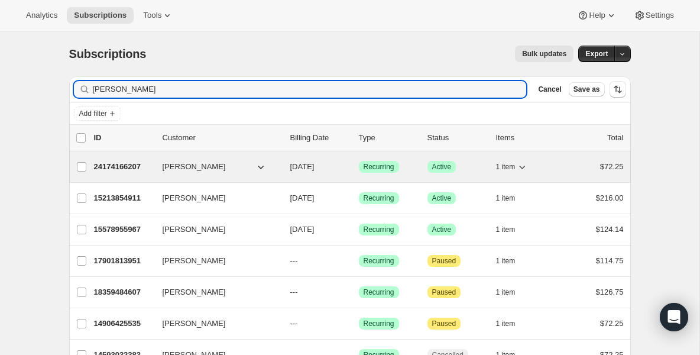
type input "[PERSON_NAME]"
click at [129, 170] on p "24174166207" at bounding box center [123, 167] width 59 height 12
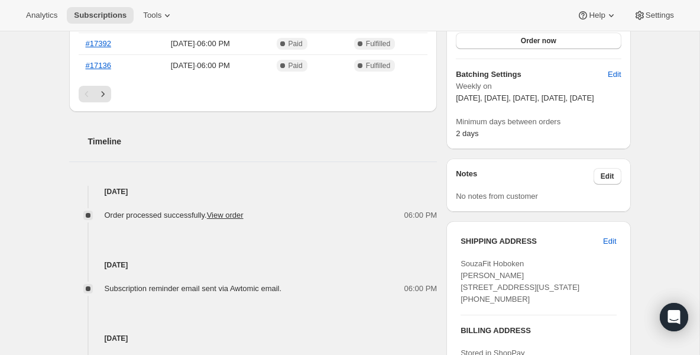
scroll to position [378, 0]
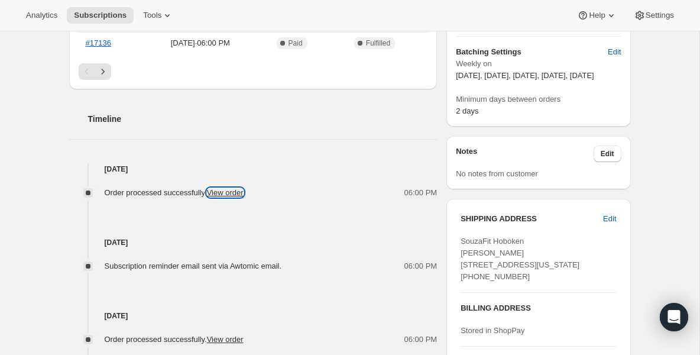
click at [231, 190] on link "View order" at bounding box center [225, 192] width 37 height 9
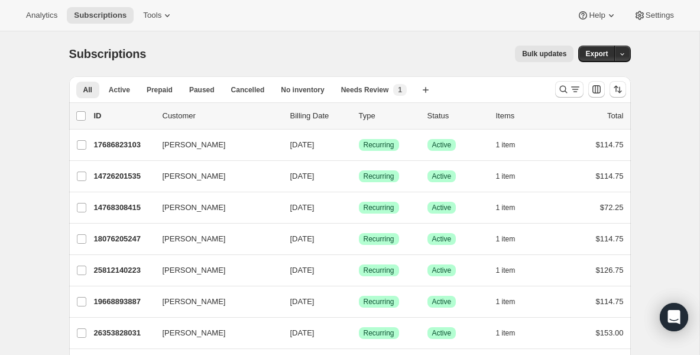
click at [219, 70] on div "Subscriptions. This page is ready Subscriptions Bulk updates More actions Bulk …" at bounding box center [350, 53] width 562 height 45
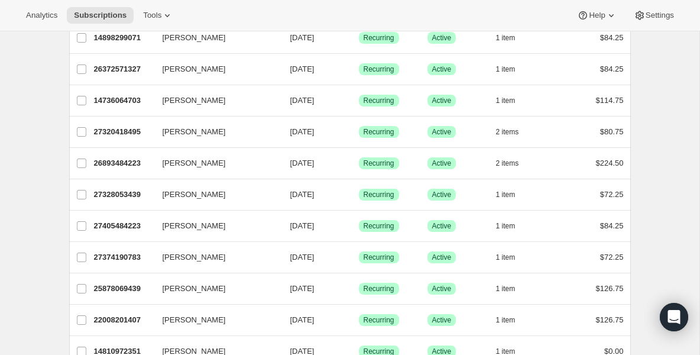
scroll to position [780, 0]
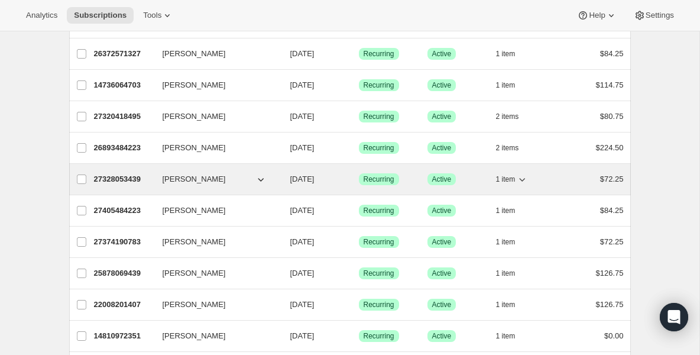
click at [140, 176] on p "27328053439" at bounding box center [123, 179] width 59 height 12
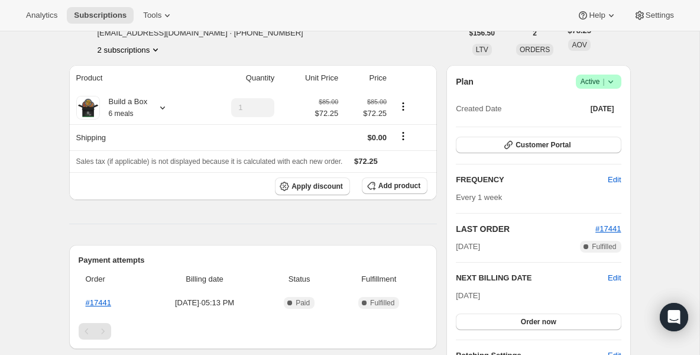
scroll to position [71, 0]
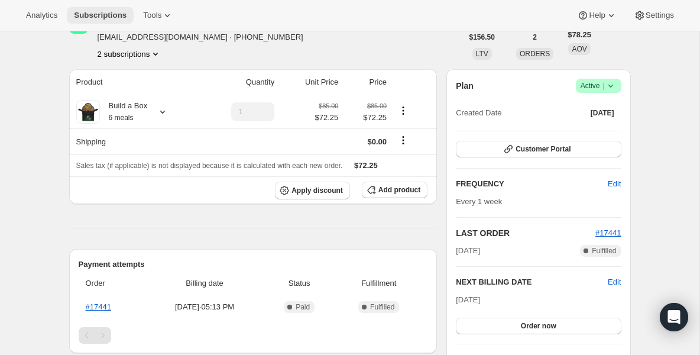
click at [101, 16] on span "Subscriptions" at bounding box center [100, 15] width 53 height 9
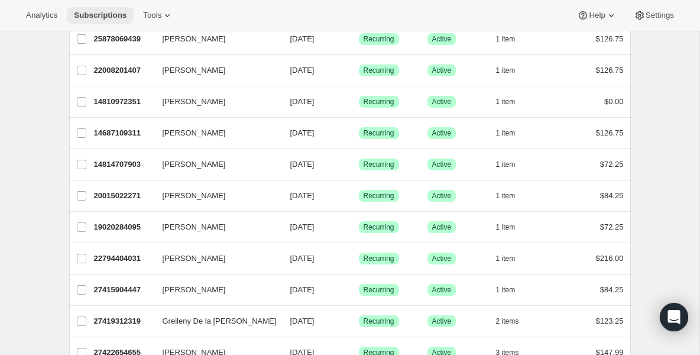
scroll to position [993, 0]
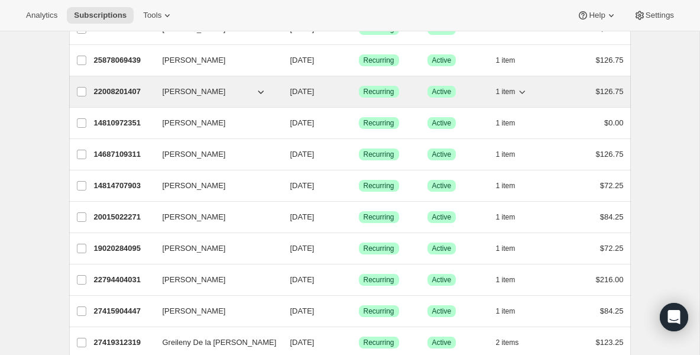
click at [157, 86] on div "22008201407 Ryan Sblendorio 09/01/2025 Success Recurring Success Active 1 item …" at bounding box center [359, 91] width 530 height 17
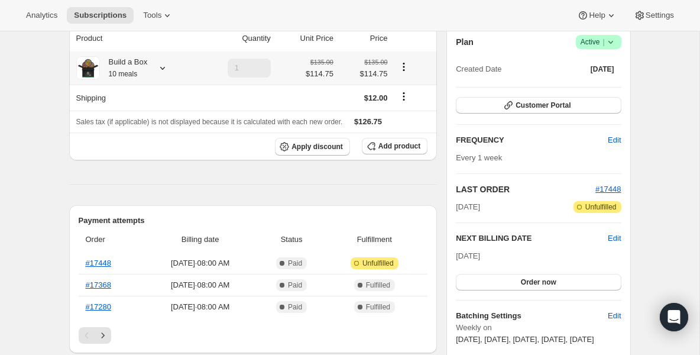
scroll to position [142, 0]
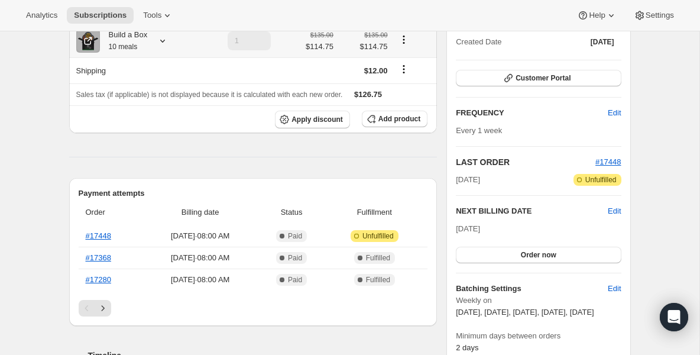
click at [125, 48] on small "10 meals" at bounding box center [123, 47] width 29 height 8
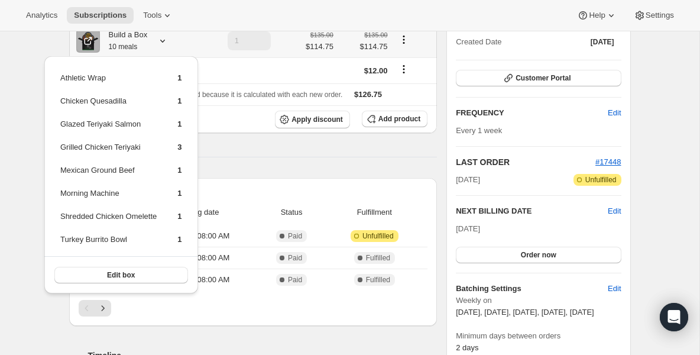
click at [169, 204] on td "1" at bounding box center [170, 198] width 24 height 22
drag, startPoint x: 158, startPoint y: 195, endPoint x: 157, endPoint y: 264, distance: 68.6
click at [158, 264] on div "Athletic Wrap 1 Chicken Quesadilla 1 Glazed Teriyaki Salmon 1 Grilled Chicken T…" at bounding box center [121, 174] width 154 height 237
click at [118, 17] on span "Subscriptions" at bounding box center [100, 15] width 53 height 9
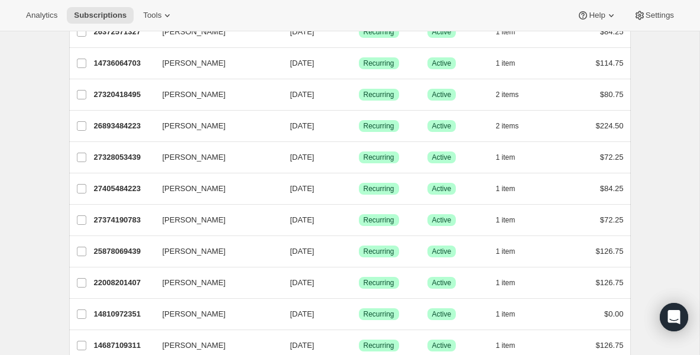
scroll to position [804, 0]
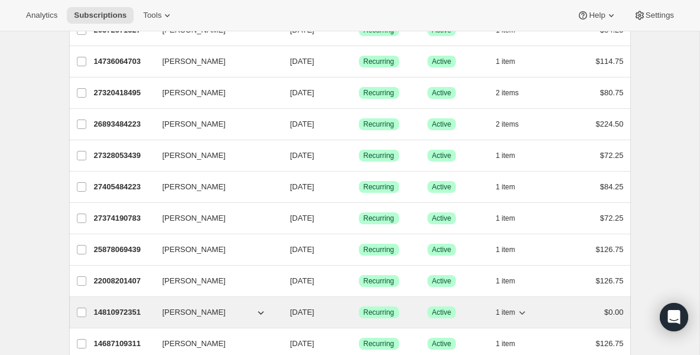
click at [143, 316] on p "14810972351" at bounding box center [123, 312] width 59 height 12
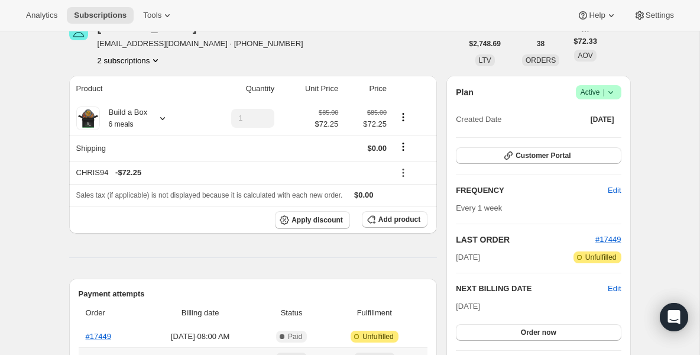
scroll to position [47, 0]
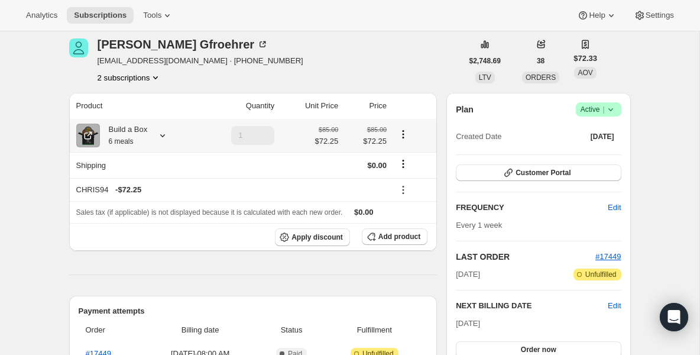
click at [127, 137] on div "Build a Box 6 meals" at bounding box center [124, 136] width 48 height 24
